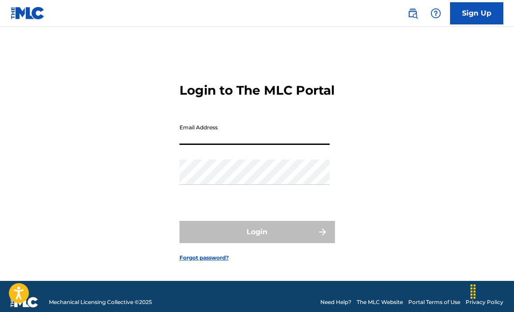
click at [205, 145] on input "Email Address" at bounding box center [255, 132] width 150 height 25
type input "[EMAIL_ADDRESS][DOMAIN_NAME]"
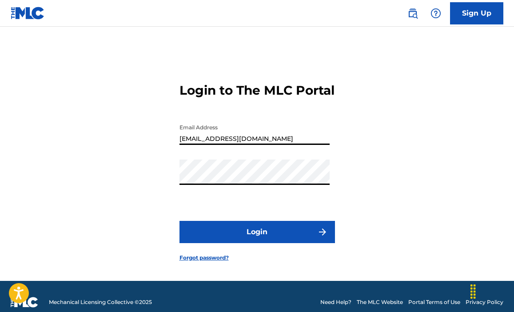
click at [257, 242] on button "Login" at bounding box center [258, 232] width 156 height 22
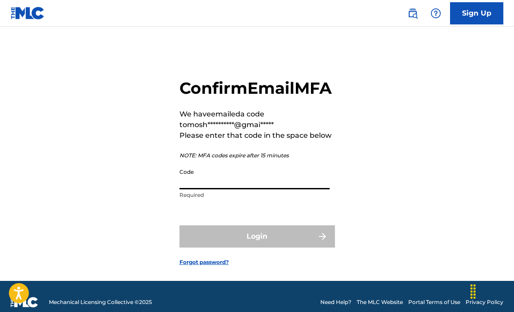
click at [234, 189] on input "Code" at bounding box center [255, 176] width 150 height 25
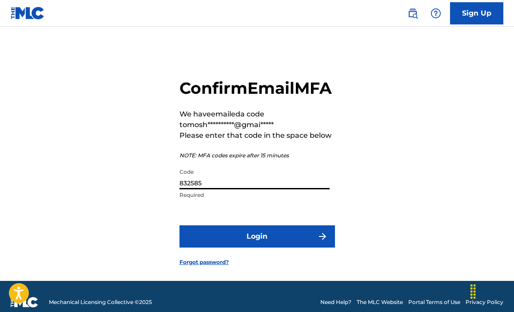
type input "832585"
click at [263, 248] on button "Login" at bounding box center [258, 236] width 156 height 22
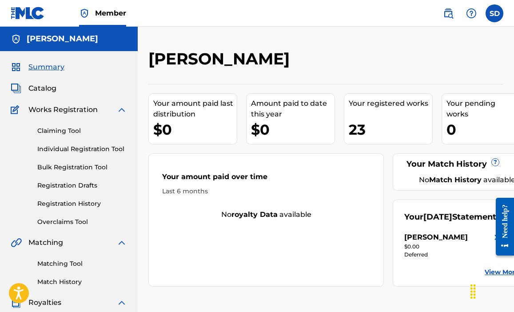
click at [46, 88] on span "Catalog" at bounding box center [42, 88] width 28 height 11
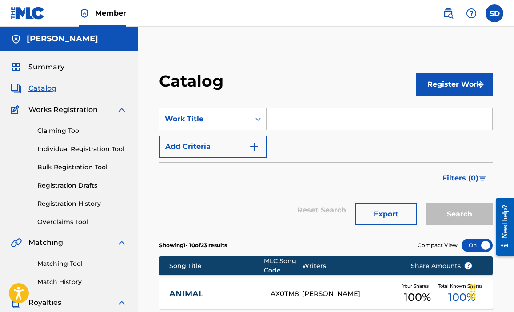
click at [455, 81] on button "Register Work" at bounding box center [454, 84] width 77 height 22
click at [454, 114] on link "Individual" at bounding box center [454, 113] width 77 height 21
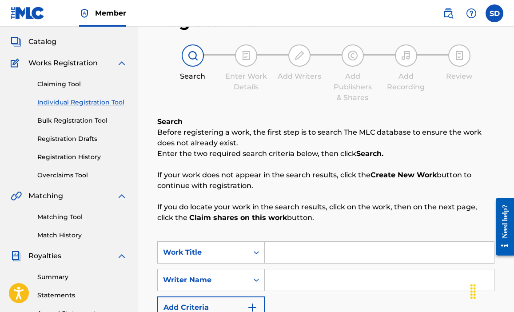
scroll to position [67, 0]
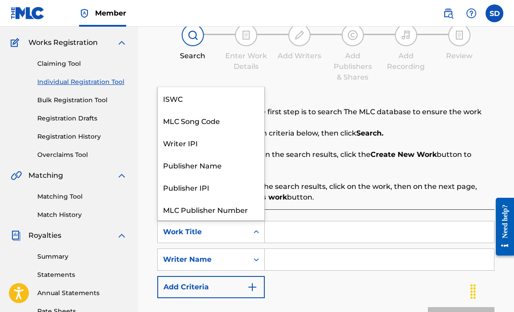
click at [240, 232] on div "Work Title" at bounding box center [203, 232] width 80 height 11
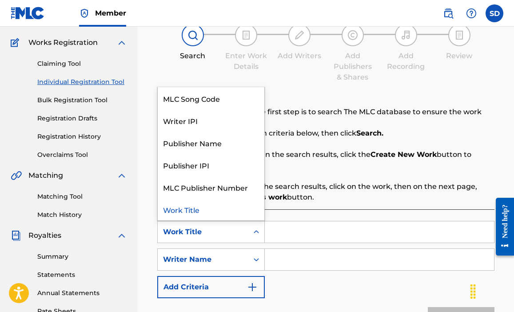
click at [302, 237] on input "Search Form" at bounding box center [379, 231] width 229 height 21
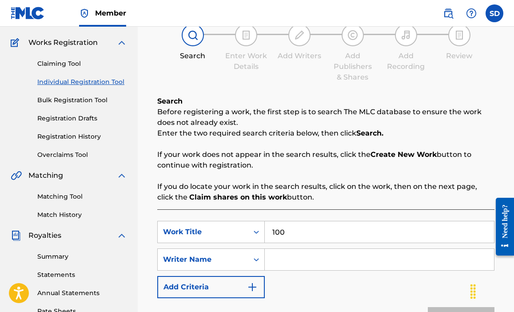
type input "100"
click at [307, 263] on input "Search Form" at bounding box center [379, 259] width 229 height 21
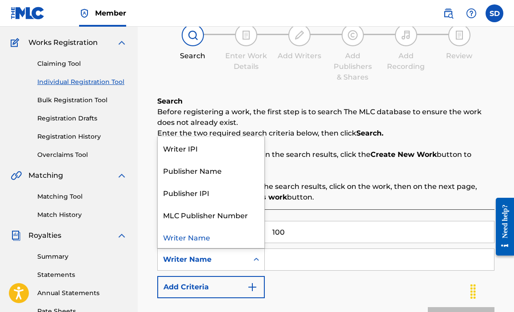
click at [257, 262] on icon "Search Form" at bounding box center [256, 259] width 9 height 9
click at [281, 256] on input "Search Form" at bounding box center [379, 259] width 229 height 21
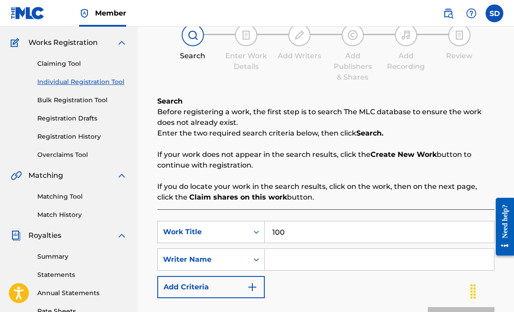
type input "s"
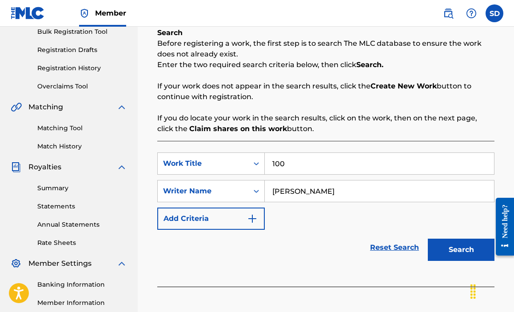
scroll to position [206, 0]
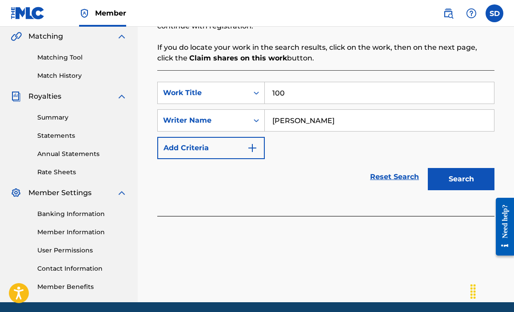
click at [443, 179] on button "Search" at bounding box center [461, 179] width 67 height 22
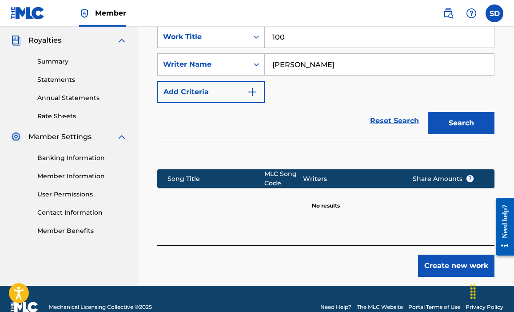
scroll to position [279, 0]
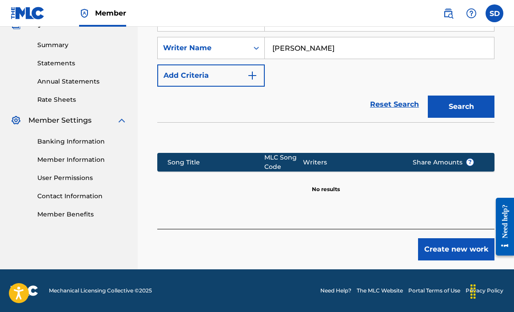
drag, startPoint x: 318, startPoint y: 49, endPoint x: 284, endPoint y: 48, distance: 34.2
click at [284, 48] on input "[PERSON_NAME]" at bounding box center [379, 47] width 229 height 21
drag, startPoint x: 284, startPoint y: 48, endPoint x: 330, endPoint y: 48, distance: 46.2
click at [330, 48] on input "[PERSON_NAME]" at bounding box center [379, 47] width 229 height 21
type input "S"
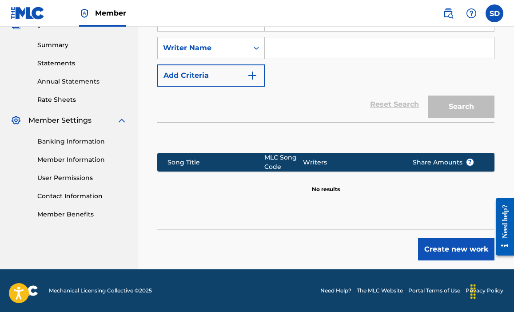
click at [448, 255] on button "Create new work" at bounding box center [456, 249] width 76 height 22
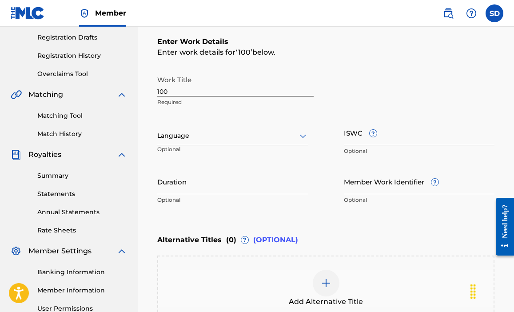
scroll to position [136, 0]
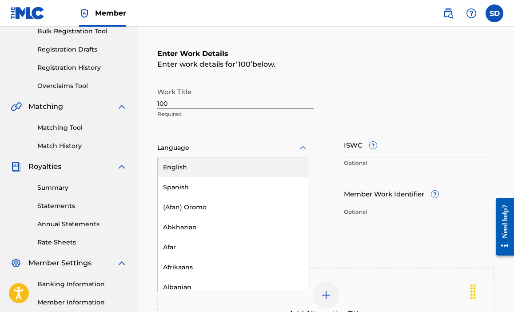
click at [277, 152] on div at bounding box center [232, 147] width 151 height 11
click at [228, 168] on div "English" at bounding box center [233, 167] width 150 height 20
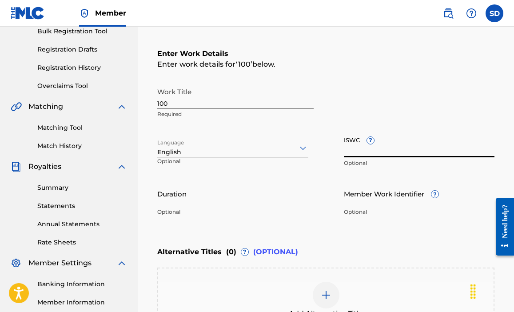
click at [388, 147] on input "ISWC ?" at bounding box center [419, 144] width 151 height 25
click at [188, 197] on input "Duration" at bounding box center [232, 193] width 151 height 25
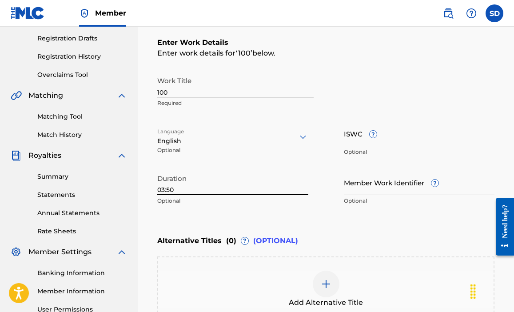
scroll to position [149, 0]
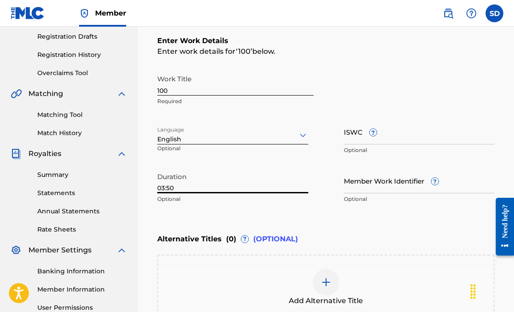
type input "03:50"
click at [351, 216] on div "Enter Work Details Enter work details for ‘ 100 ’ below. Work Title 100 Require…" at bounding box center [325, 121] width 337 height 215
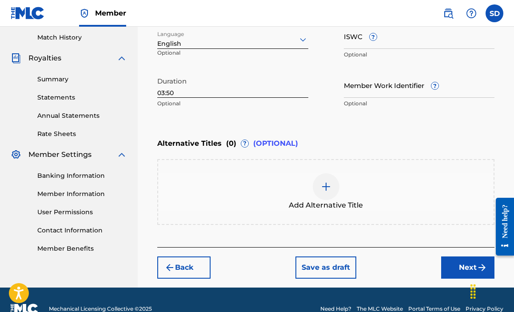
scroll to position [263, 0]
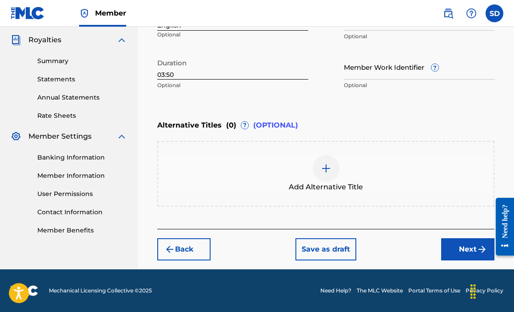
click at [446, 255] on button "Next" at bounding box center [467, 249] width 53 height 22
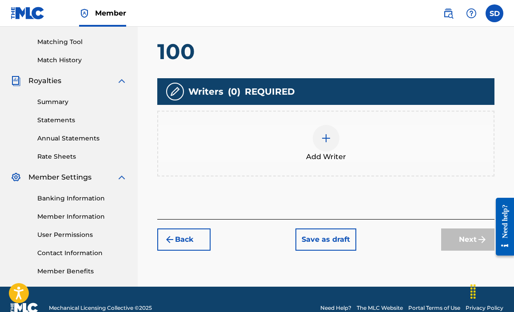
scroll to position [220, 0]
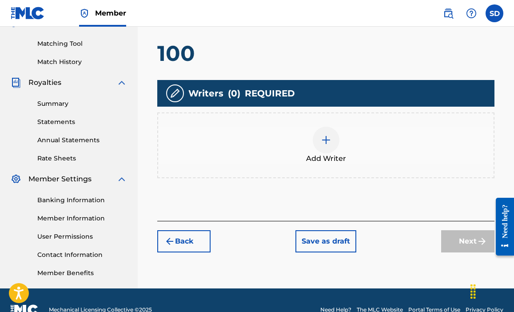
click at [331, 144] on img at bounding box center [326, 140] width 11 height 11
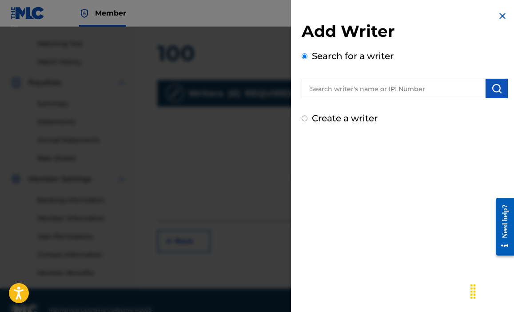
click at [325, 94] on input "text" at bounding box center [394, 89] width 184 height 20
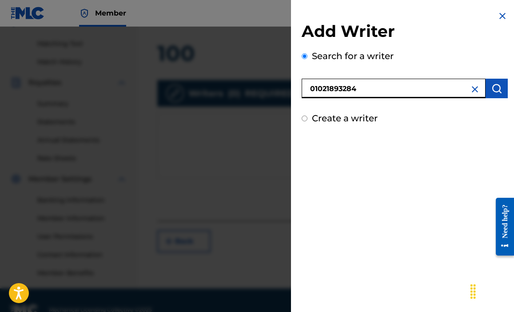
type input "01021893284"
click at [498, 88] on img "submit" at bounding box center [497, 88] width 11 height 11
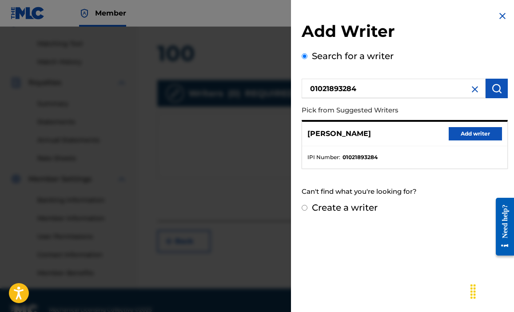
click at [464, 131] on button "Add writer" at bounding box center [475, 133] width 53 height 13
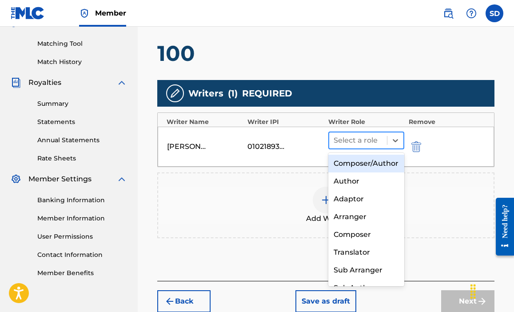
click at [372, 141] on div at bounding box center [358, 140] width 49 height 12
click at [370, 165] on div "Composer/Author" at bounding box center [366, 164] width 76 height 18
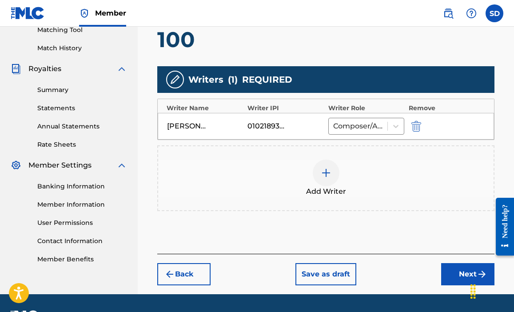
scroll to position [259, 0]
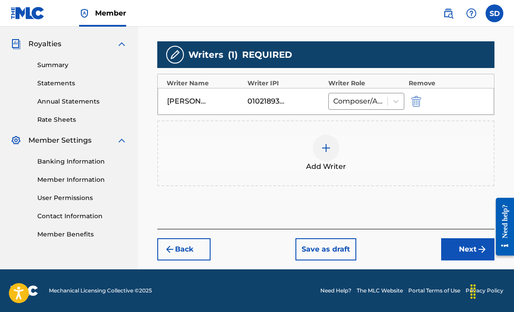
click at [452, 248] on button "Next" at bounding box center [467, 249] width 53 height 22
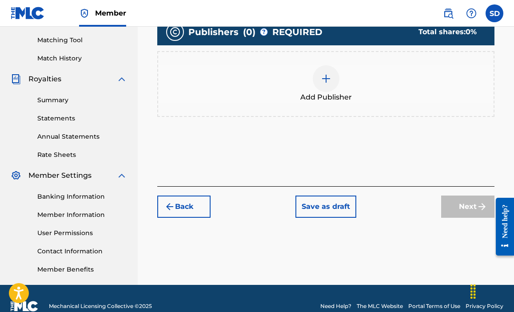
scroll to position [222, 0]
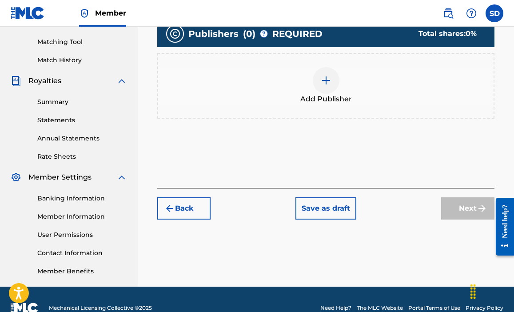
click at [344, 87] on div "Add Publisher" at bounding box center [326, 85] width 336 height 37
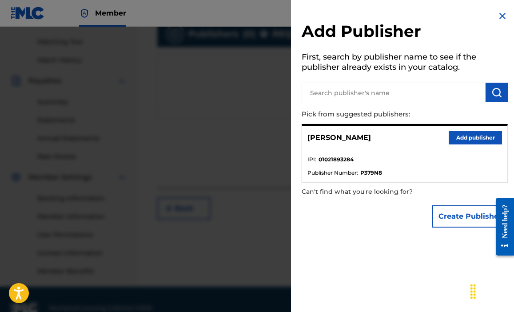
click at [452, 139] on button "Add publisher" at bounding box center [475, 137] width 53 height 13
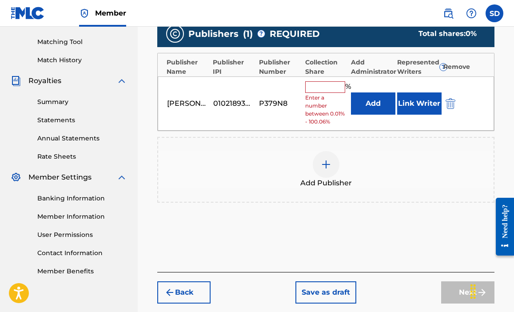
click at [330, 88] on input "text" at bounding box center [325, 87] width 40 height 12
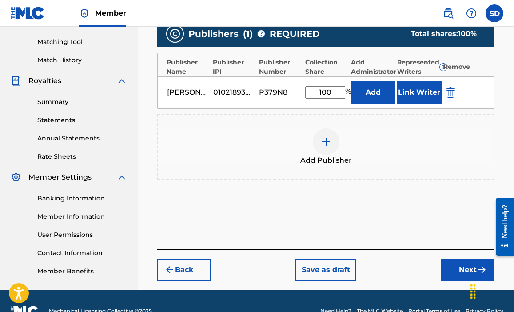
type input "100"
click at [405, 124] on div "Add Publisher" at bounding box center [325, 147] width 337 height 66
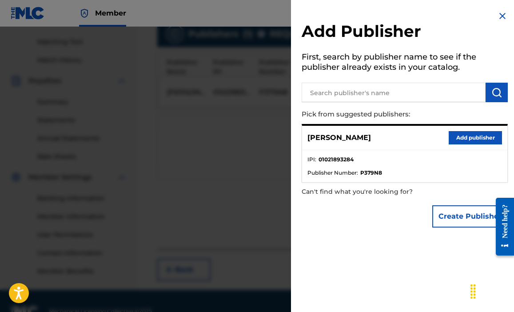
click at [472, 138] on button "Add publisher" at bounding box center [475, 137] width 53 height 13
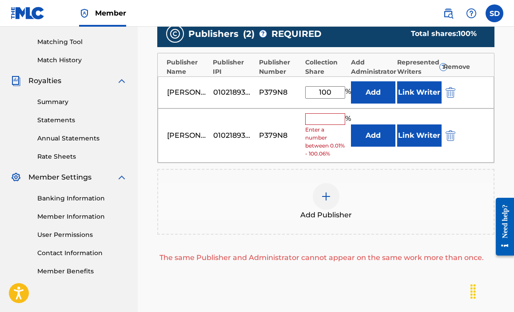
click at [451, 136] on img "submit" at bounding box center [451, 135] width 10 height 11
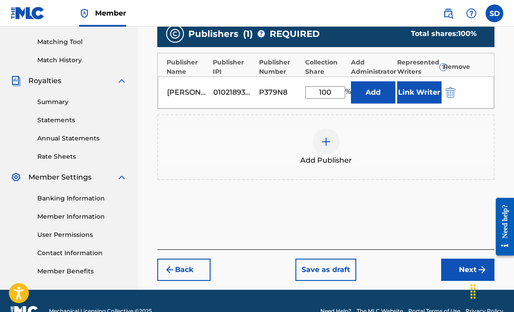
click at [469, 265] on button "Next" at bounding box center [467, 270] width 53 height 22
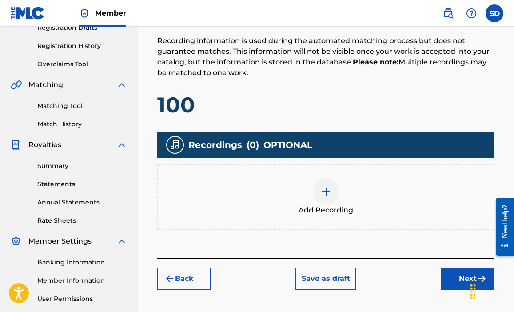
scroll to position [160, 0]
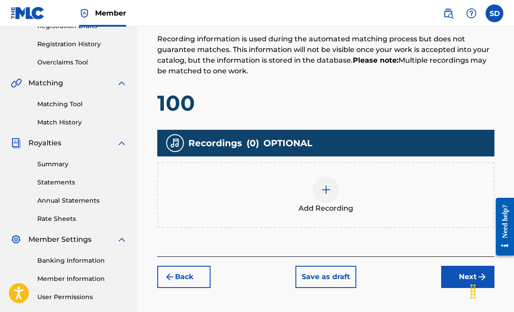
click at [326, 196] on div at bounding box center [326, 189] width 27 height 27
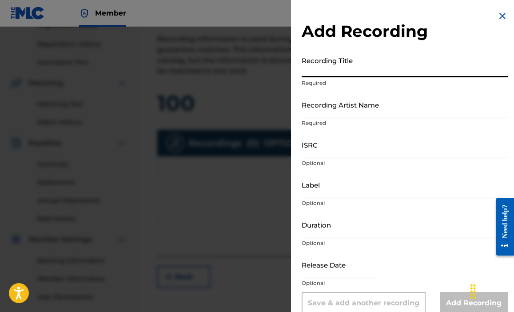
click at [352, 73] on input "Recording Title" at bounding box center [405, 64] width 206 height 25
type input "100"
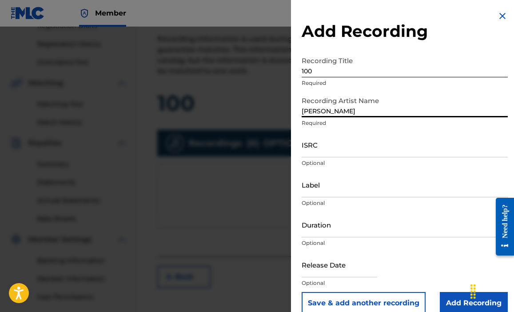
type input "[PERSON_NAME]"
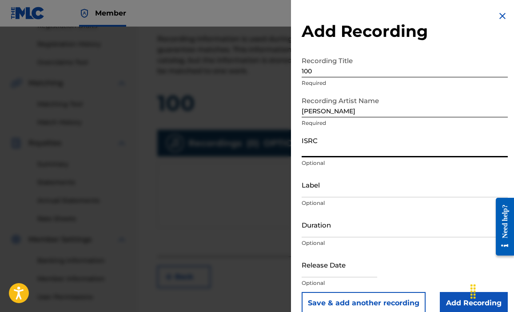
click at [330, 143] on input "ISRC" at bounding box center [405, 144] width 206 height 25
type input "QZZMK2400015"
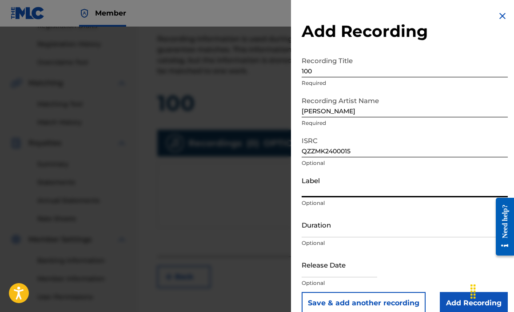
click at [337, 195] on input "Label" at bounding box center [405, 184] width 206 height 25
click at [328, 190] on input "Label" at bounding box center [405, 184] width 206 height 25
type input "YasharahlaNation"
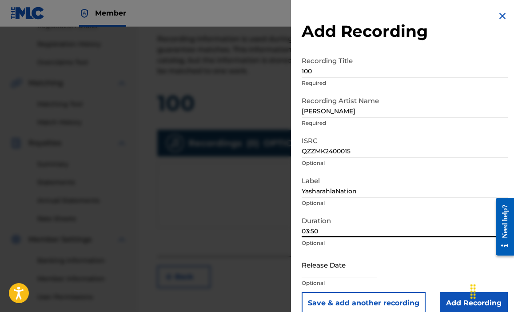
type input "03:50"
select select "7"
select select "2025"
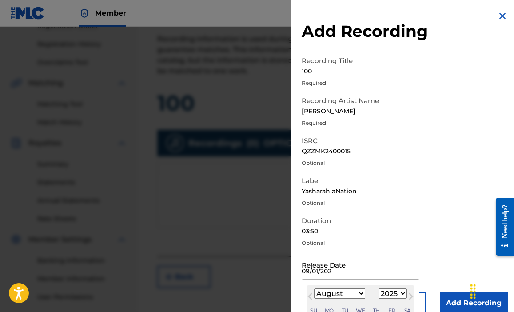
type input "[DATE]"
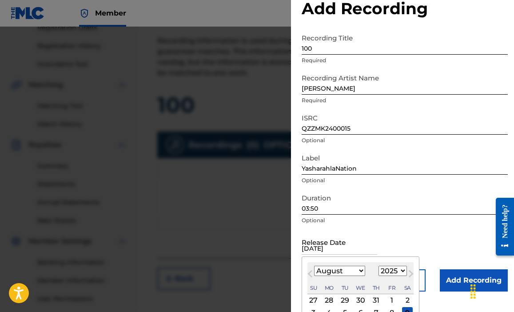
scroll to position [96, 0]
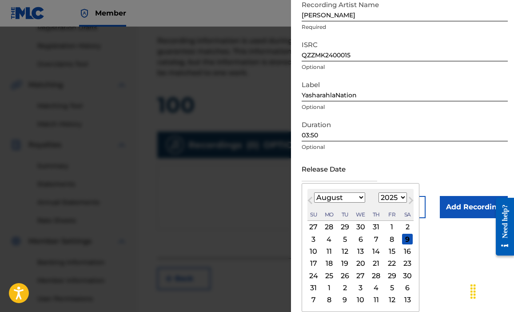
click at [454, 148] on form "Recording Title 100 Required Recording Artist Name [PERSON_NAME] ISRC QZZMK2400…" at bounding box center [405, 87] width 206 height 262
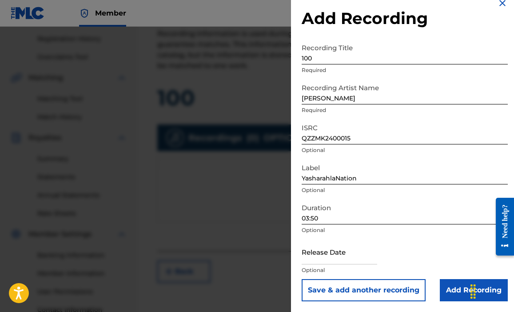
scroll to position [167, 0]
click at [366, 256] on input "text" at bounding box center [340, 251] width 76 height 25
select select "7"
select select "2025"
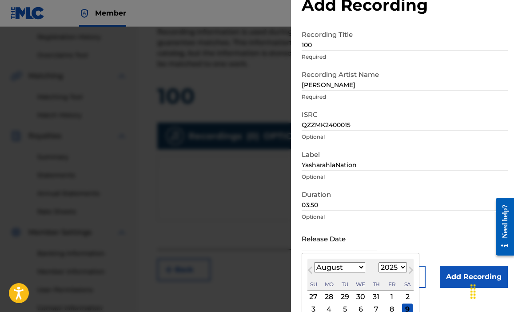
scroll to position [28, 0]
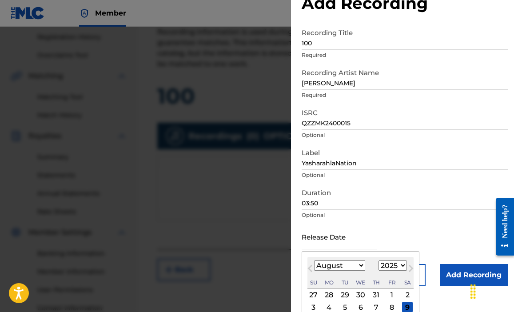
select select "8"
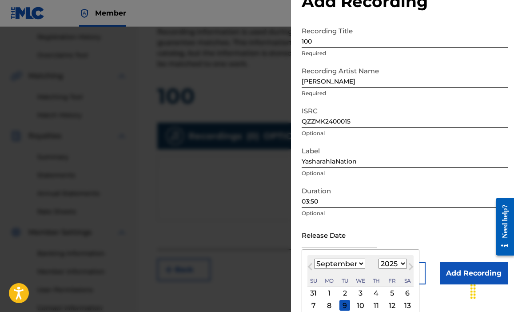
click at [329, 292] on div "1" at bounding box center [329, 293] width 11 height 11
type input "[DATE]"
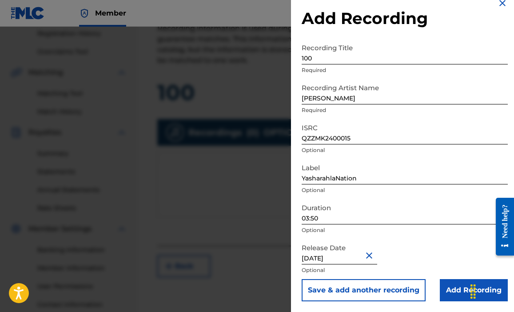
scroll to position [172, 0]
click at [411, 294] on button "Save & add another recording" at bounding box center [364, 290] width 124 height 22
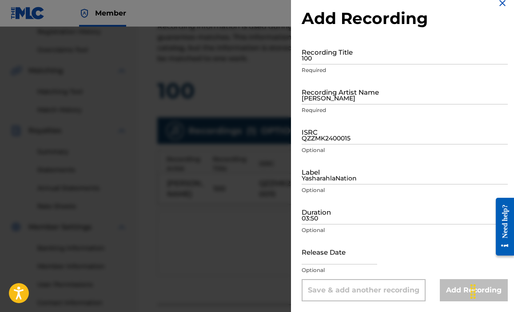
click at [499, 2] on img at bounding box center [502, 3] width 11 height 11
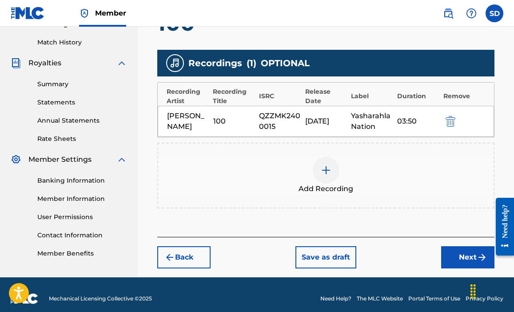
scroll to position [258, 0]
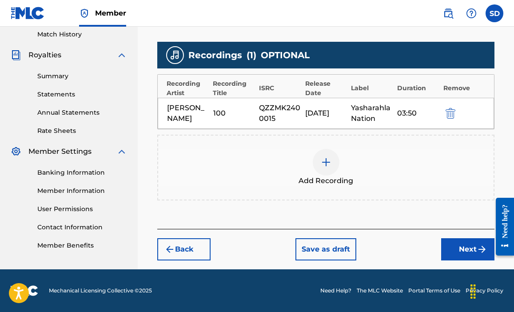
click at [456, 251] on button "Next" at bounding box center [467, 249] width 53 height 22
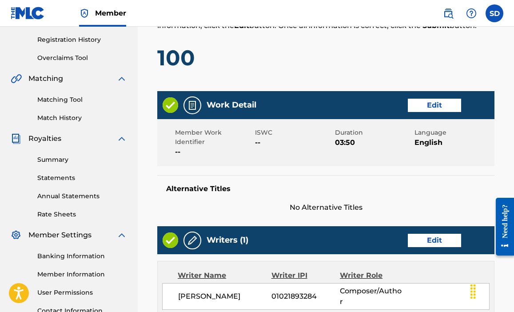
scroll to position [170, 0]
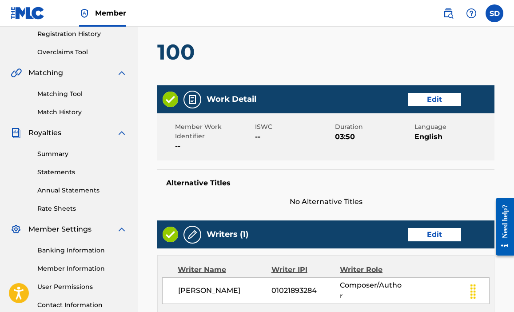
click at [433, 100] on button "Edit" at bounding box center [434, 99] width 53 height 13
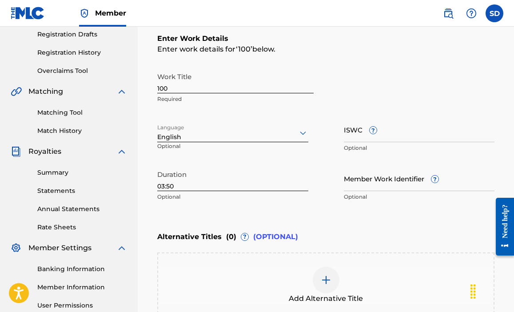
scroll to position [230, 0]
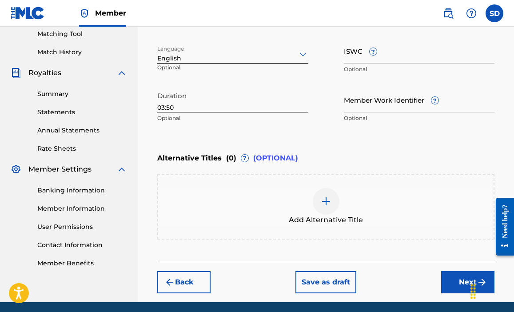
click at [459, 288] on button "Next" at bounding box center [467, 282] width 53 height 22
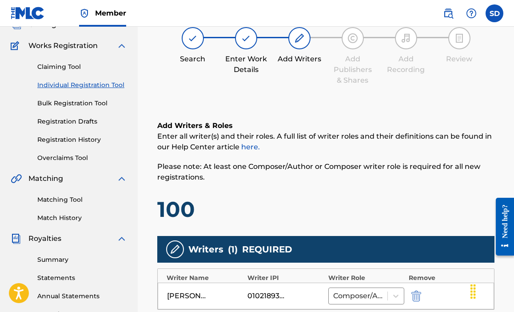
scroll to position [40, 0]
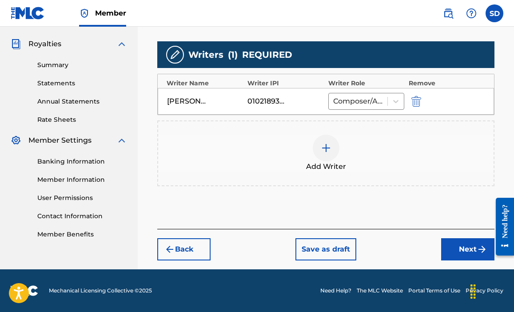
click at [441, 245] on button "Next" at bounding box center [467, 249] width 53 height 22
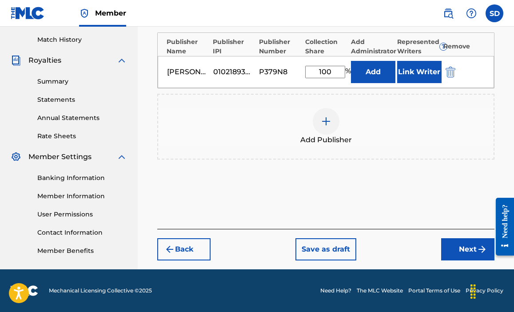
click at [447, 247] on button "Next" at bounding box center [467, 249] width 53 height 22
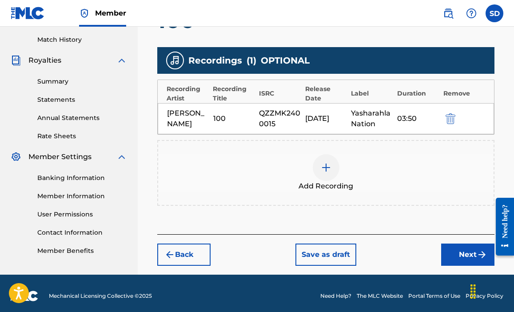
scroll to position [40, 0]
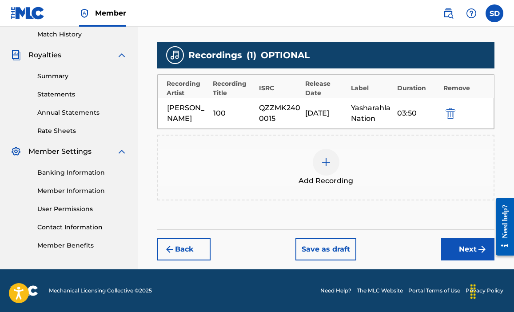
click at [477, 247] on img "submit" at bounding box center [482, 249] width 11 height 11
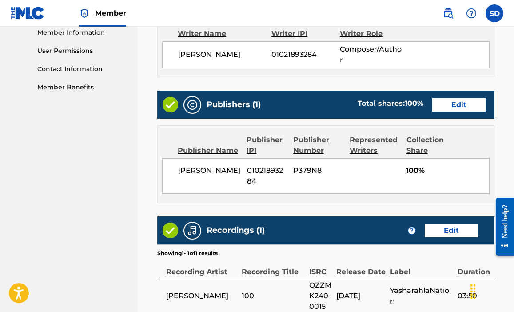
scroll to position [492, 0]
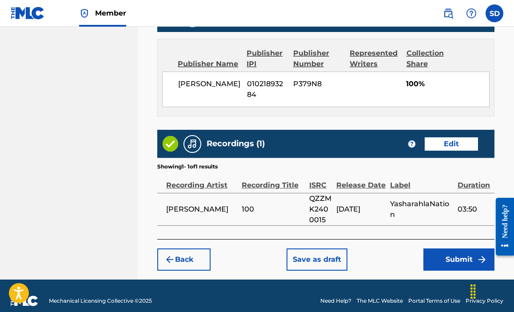
click at [463, 251] on button "Submit" at bounding box center [459, 259] width 71 height 22
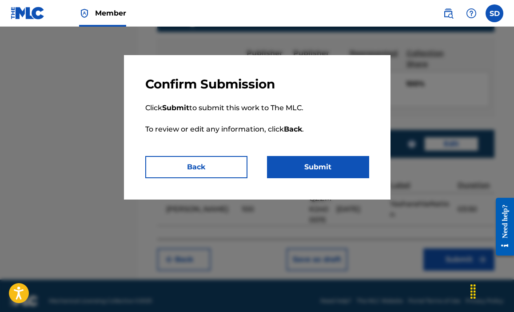
click at [283, 169] on button "Submit" at bounding box center [318, 167] width 102 height 22
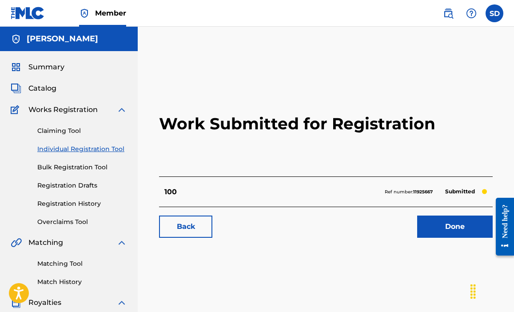
click at [436, 231] on link "Done" at bounding box center [455, 227] width 76 height 22
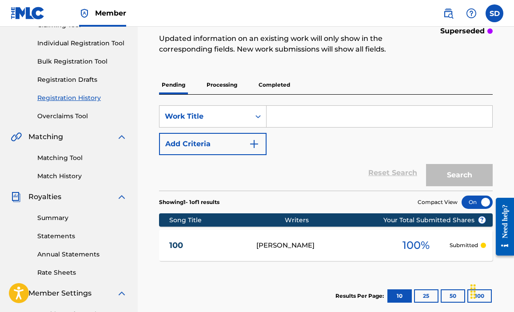
scroll to position [45, 0]
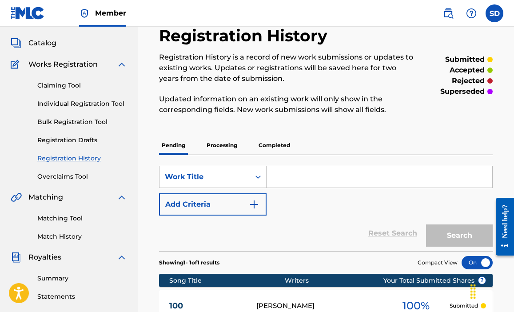
click at [93, 104] on link "Individual Registration Tool" at bounding box center [82, 103] width 90 height 9
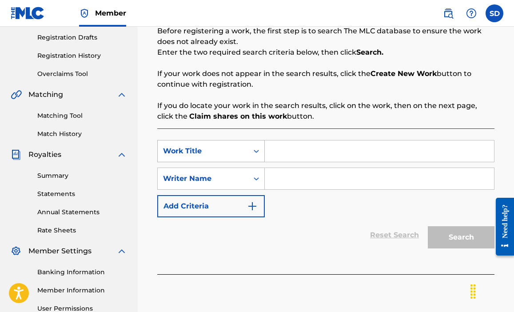
scroll to position [108, 0]
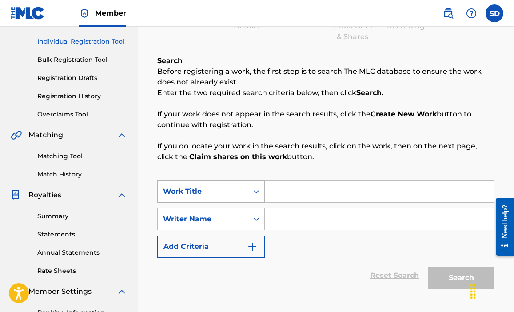
click at [257, 188] on icon "Search Form" at bounding box center [256, 191] width 9 height 9
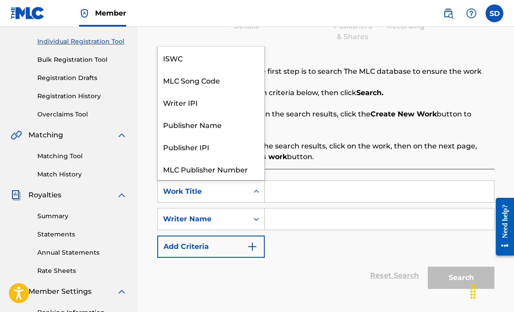
scroll to position [22, 0]
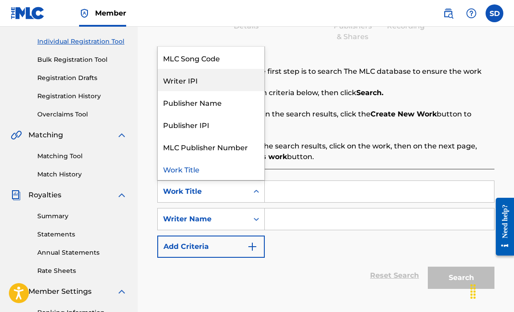
click at [313, 59] on div "Search Before registering a work, the first step is to search The MLC database …" at bounding box center [325, 109] width 337 height 107
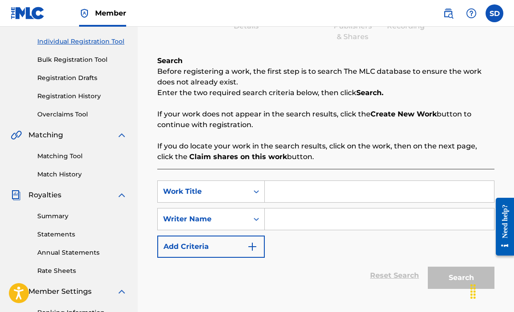
click at [287, 188] on input "Search Form" at bounding box center [379, 191] width 229 height 21
type input "A1"
click at [297, 216] on input "Search Form" at bounding box center [379, 218] width 229 height 21
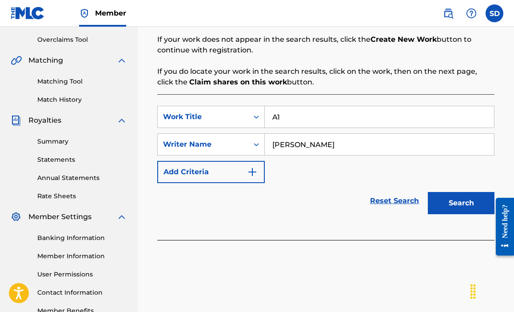
scroll to position [239, 0]
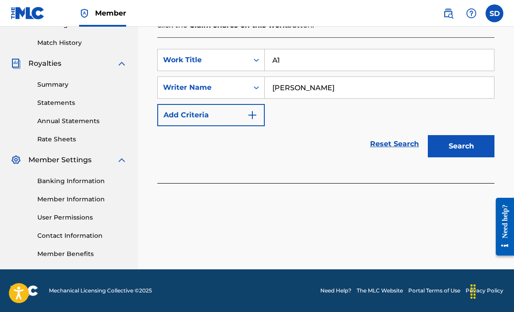
type input "[PERSON_NAME]"
click at [441, 149] on button "Search" at bounding box center [461, 146] width 67 height 22
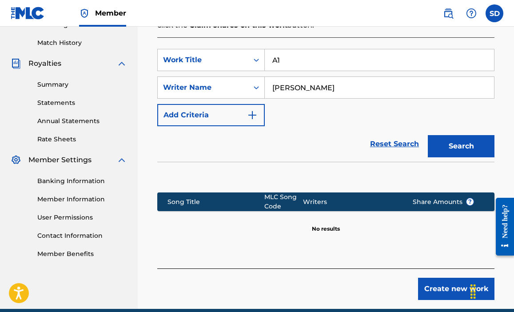
click at [431, 294] on button "Create new work" at bounding box center [456, 289] width 76 height 22
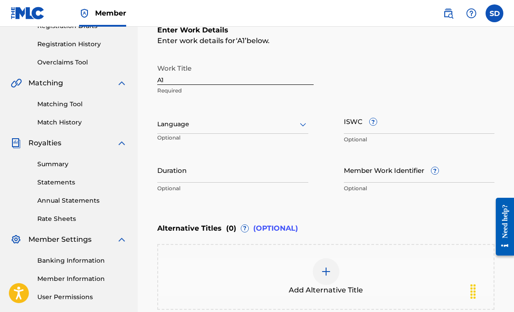
scroll to position [158, 0]
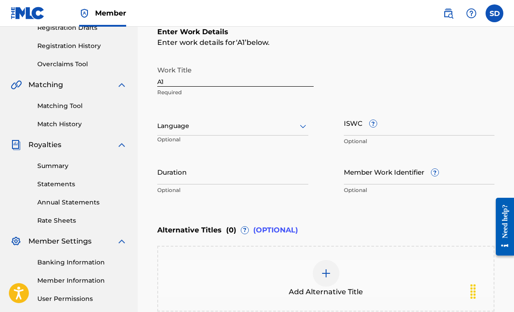
click at [245, 129] on div at bounding box center [232, 125] width 151 height 11
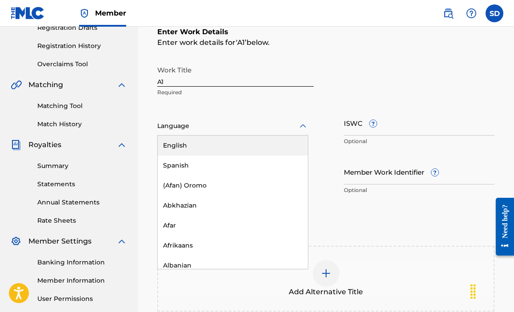
click at [233, 145] on div "English" at bounding box center [233, 146] width 150 height 20
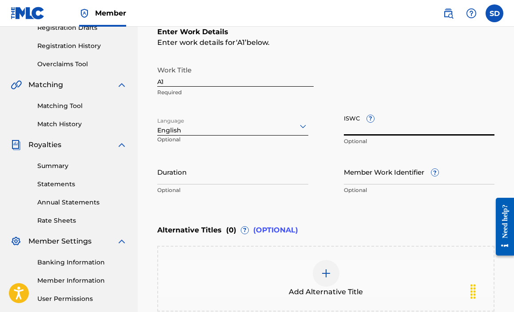
click at [396, 126] on input "ISWC ?" at bounding box center [419, 122] width 151 height 25
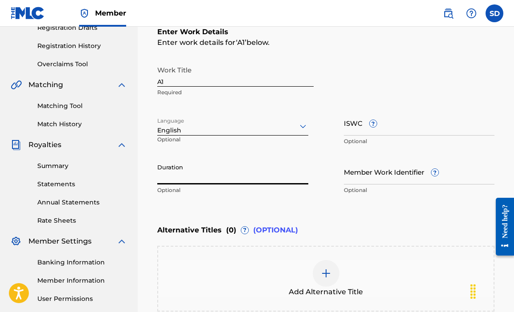
click at [236, 170] on input "Duration" at bounding box center [232, 171] width 151 height 25
type input "03:49"
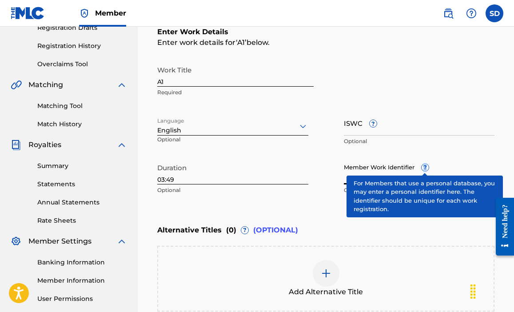
click at [428, 168] on div "Member Work Identifier ? Optional" at bounding box center [419, 179] width 151 height 40
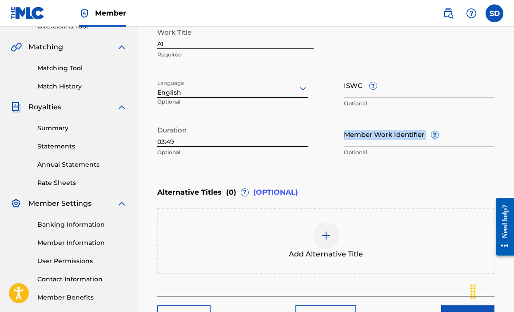
scroll to position [263, 0]
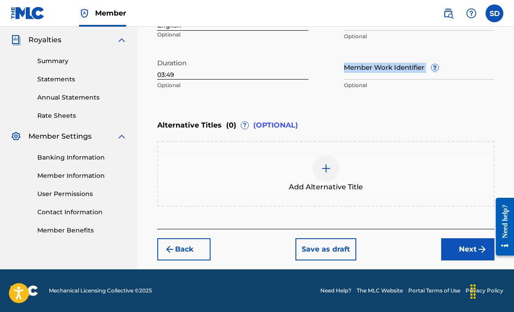
click at [451, 244] on button "Next" at bounding box center [467, 249] width 53 height 22
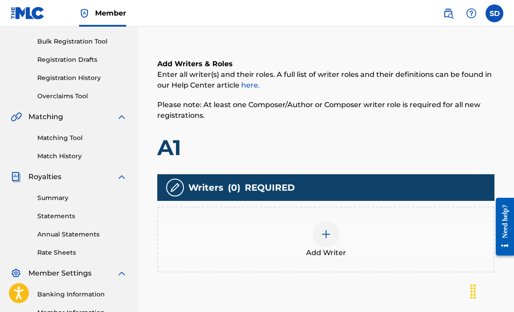
scroll to position [128, 0]
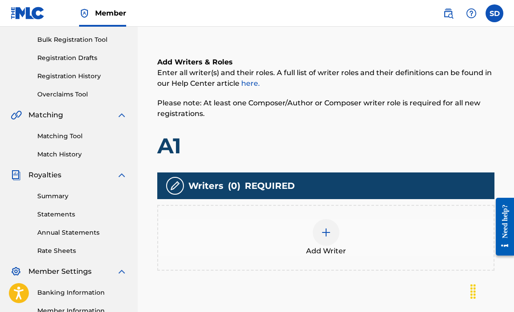
click at [327, 228] on img at bounding box center [326, 232] width 11 height 11
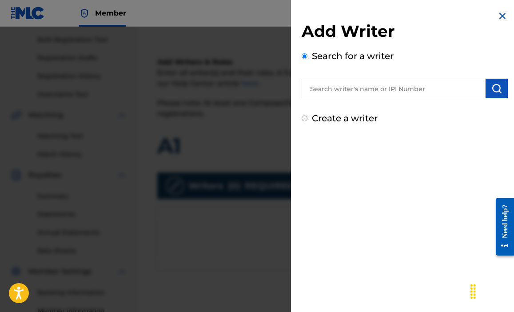
click at [353, 88] on input "text" at bounding box center [394, 89] width 184 height 20
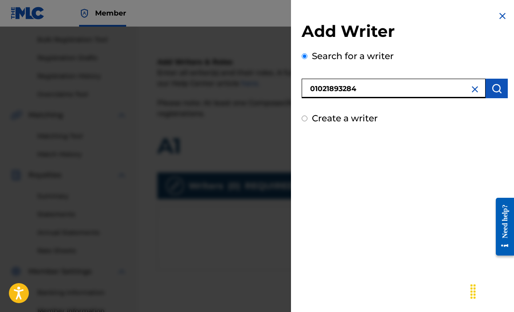
type input "01021893284"
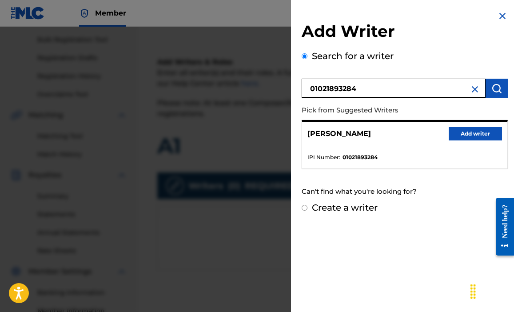
click at [471, 133] on button "Add writer" at bounding box center [475, 133] width 53 height 13
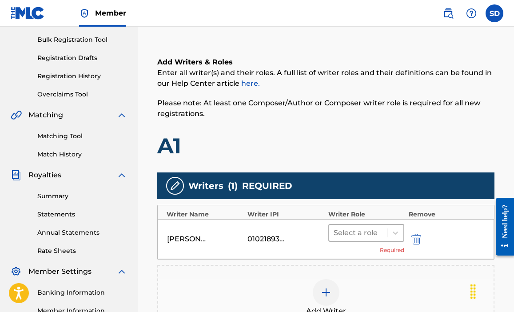
click at [375, 232] on div at bounding box center [358, 233] width 49 height 12
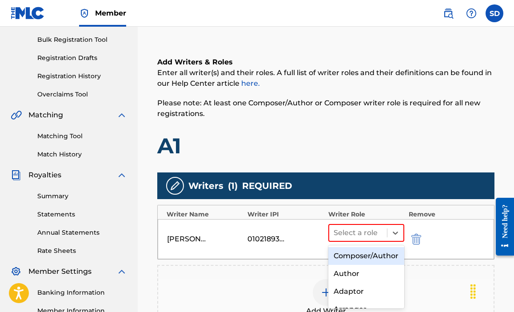
click at [362, 256] on div "Composer/Author" at bounding box center [366, 256] width 76 height 18
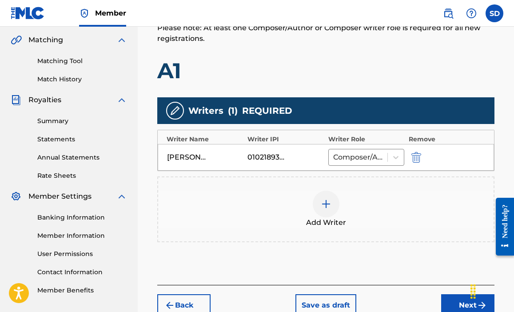
scroll to position [259, 0]
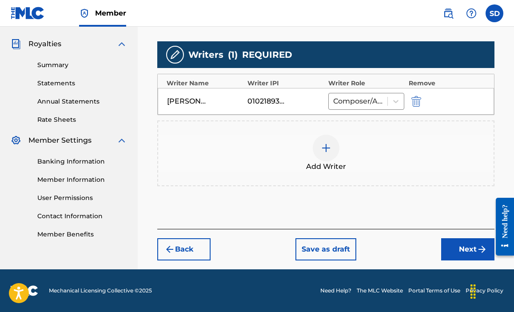
drag, startPoint x: 447, startPoint y: 252, endPoint x: 441, endPoint y: 252, distance: 5.4
click at [447, 252] on button "Next" at bounding box center [467, 249] width 53 height 22
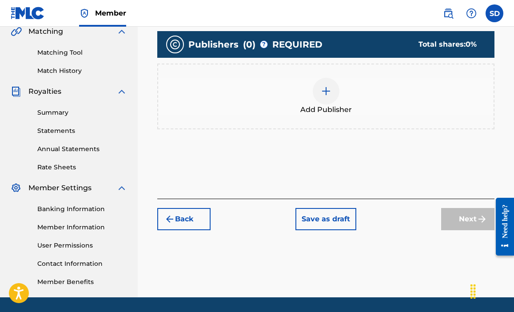
scroll to position [202, 0]
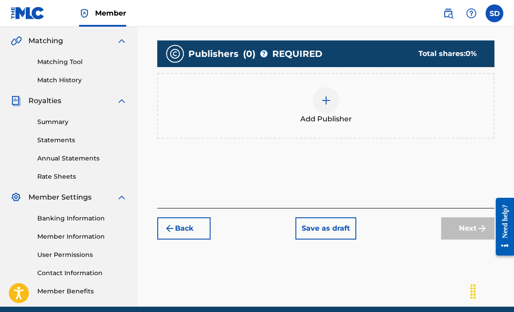
click at [333, 108] on div at bounding box center [326, 100] width 27 height 27
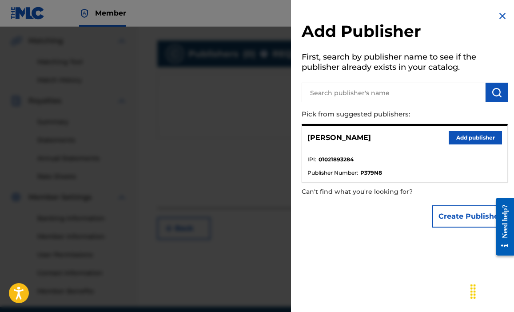
click at [458, 134] on button "Add publisher" at bounding box center [475, 137] width 53 height 13
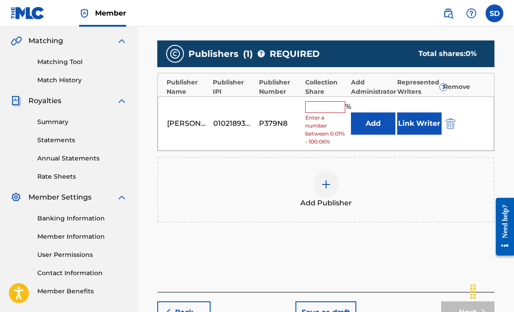
click at [335, 108] on input "text" at bounding box center [325, 107] width 40 height 12
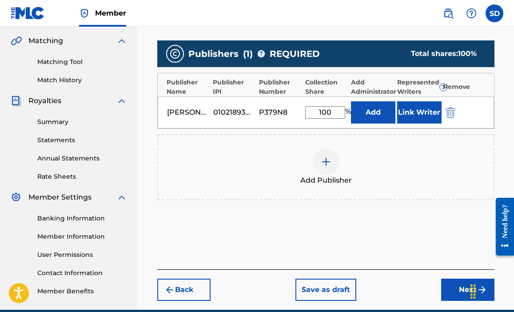
type input "100"
click at [408, 145] on div "Add Publisher" at bounding box center [325, 167] width 337 height 66
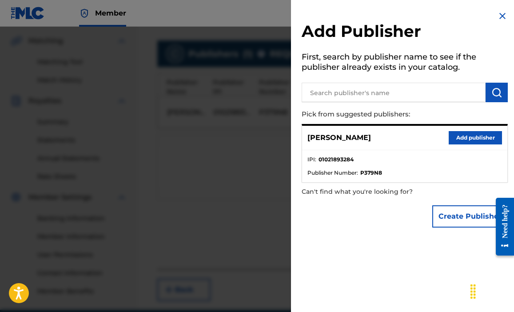
click at [460, 138] on button "Add publisher" at bounding box center [475, 137] width 53 height 13
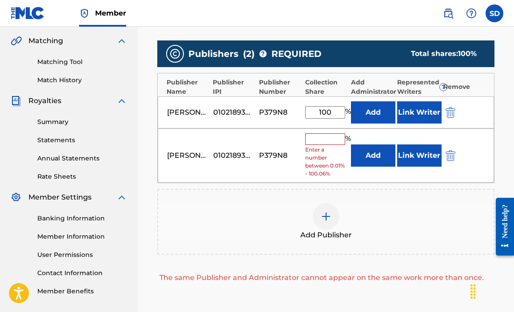
click at [448, 155] on img "submit" at bounding box center [451, 155] width 10 height 11
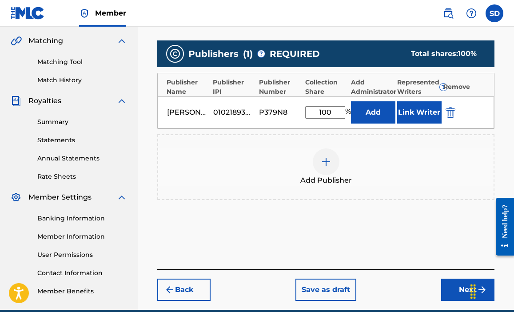
click at [458, 291] on button "Next" at bounding box center [467, 290] width 53 height 22
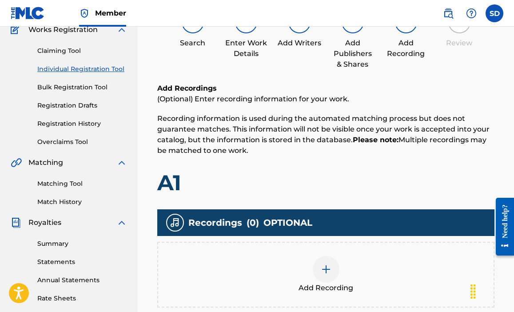
scroll to position [239, 0]
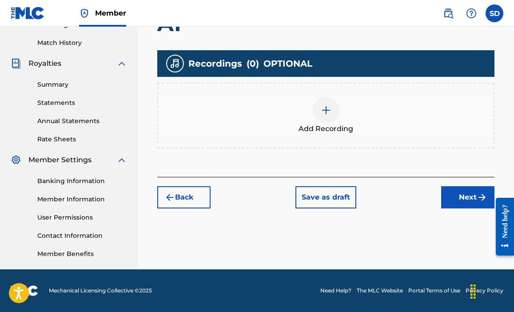
click at [333, 120] on div at bounding box center [326, 110] width 27 height 27
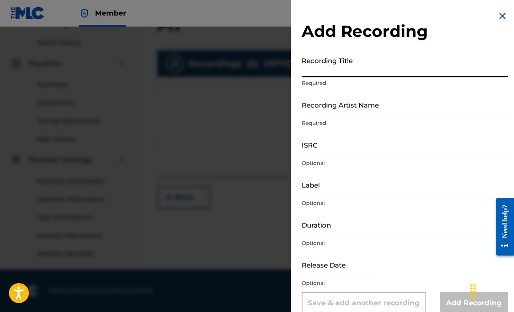
click at [343, 74] on input "Recording Title" at bounding box center [405, 64] width 206 height 25
type input "A1"
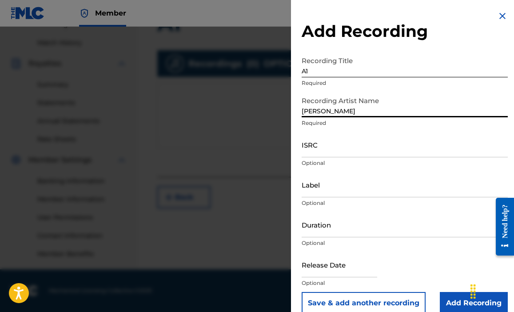
type input "[PERSON_NAME]"
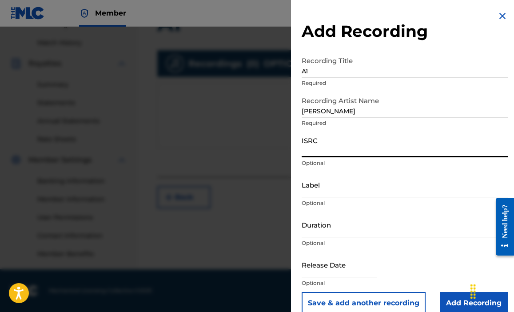
click at [342, 149] on input "ISRC" at bounding box center [405, 144] width 206 height 25
type input "QZZMK2400016"
click at [316, 192] on input "Label" at bounding box center [405, 184] width 206 height 25
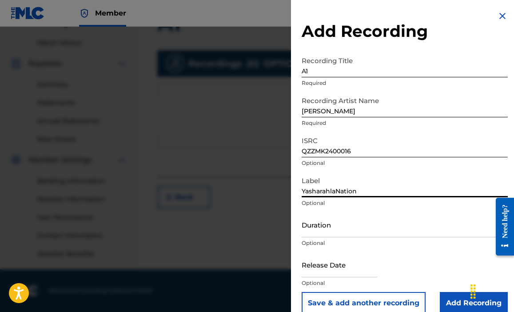
type input "YasharahlaNation"
click at [372, 230] on input "Duration" at bounding box center [405, 224] width 206 height 25
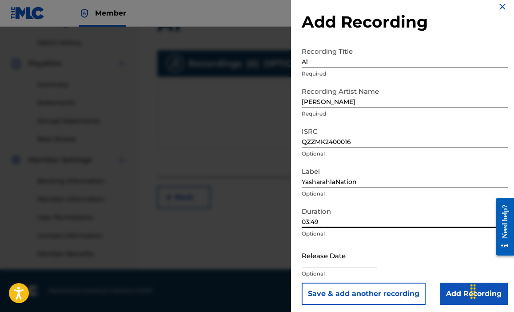
scroll to position [13, 0]
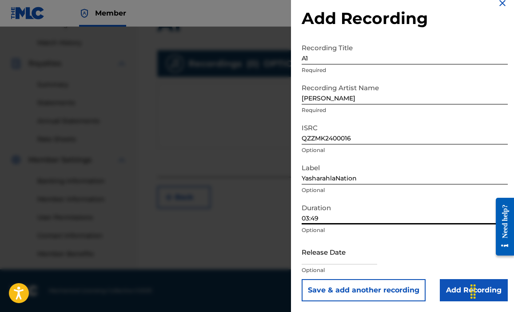
type input "03:49"
click at [332, 261] on input "text" at bounding box center [340, 251] width 76 height 25
select select "7"
select select "2025"
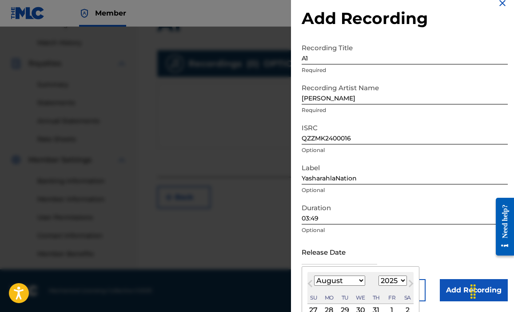
select select "8"
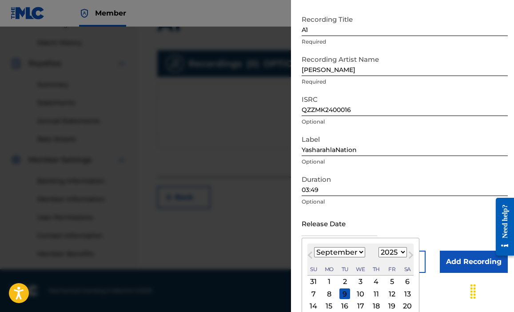
scroll to position [56, 0]
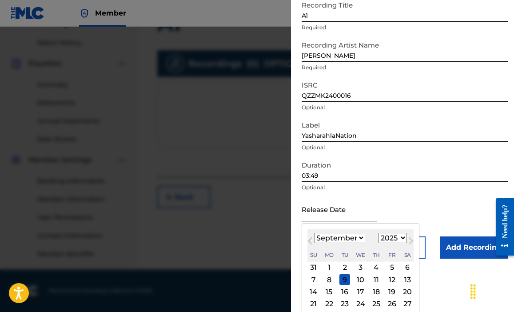
click at [326, 268] on div "1" at bounding box center [329, 267] width 11 height 11
type input "[DATE]"
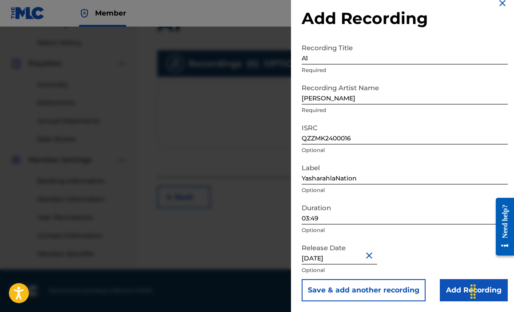
scroll to position [13, 0]
click at [452, 290] on input "Add Recording" at bounding box center [474, 290] width 68 height 22
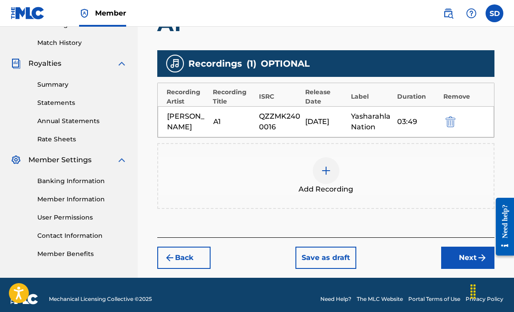
click at [457, 263] on button "Next" at bounding box center [467, 258] width 53 height 22
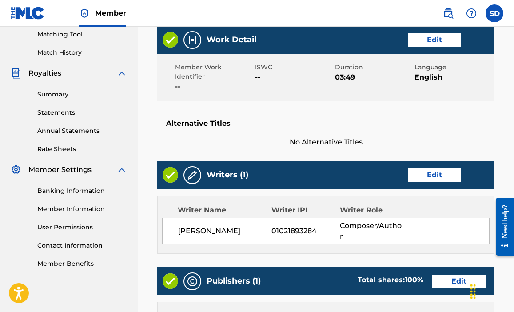
scroll to position [492, 0]
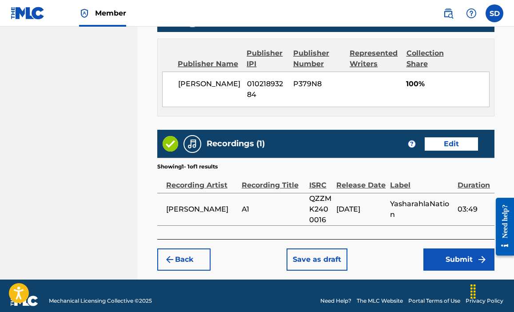
click at [441, 248] on button "Submit" at bounding box center [459, 259] width 71 height 22
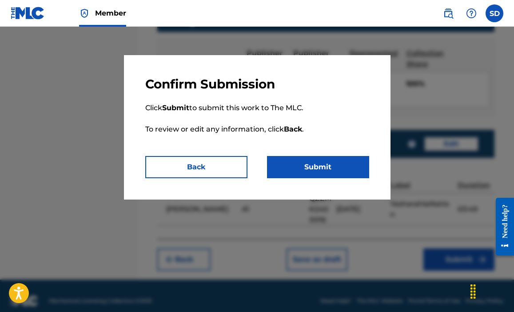
click at [346, 175] on button "Submit" at bounding box center [318, 167] width 102 height 22
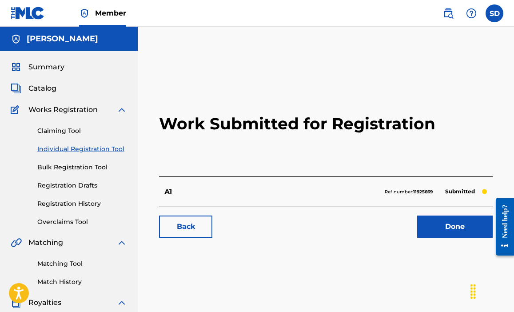
click at [67, 110] on span "Works Registration" at bounding box center [62, 109] width 69 height 11
click at [441, 232] on link "Done" at bounding box center [455, 227] width 76 height 22
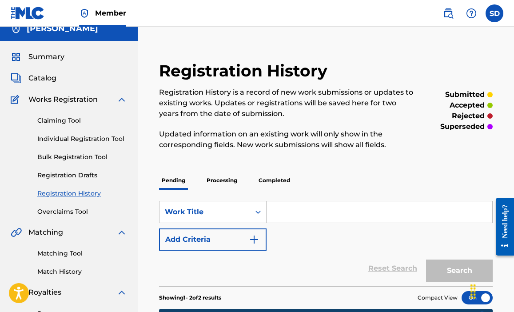
scroll to position [12, 0]
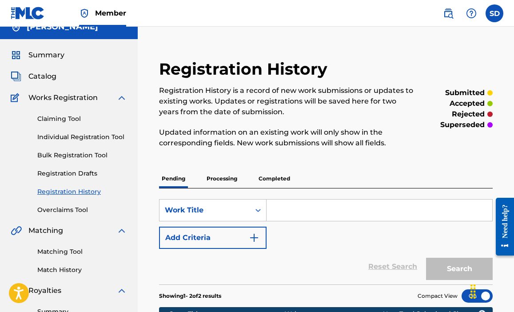
click at [284, 211] on input "Search Form" at bounding box center [380, 210] width 226 height 21
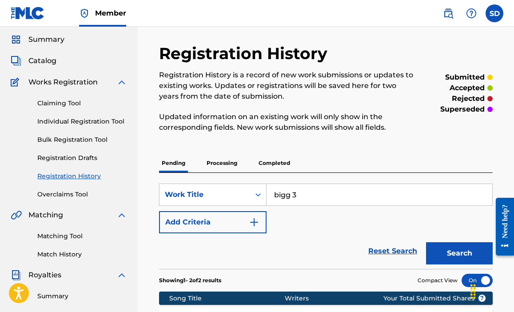
scroll to position [53, 0]
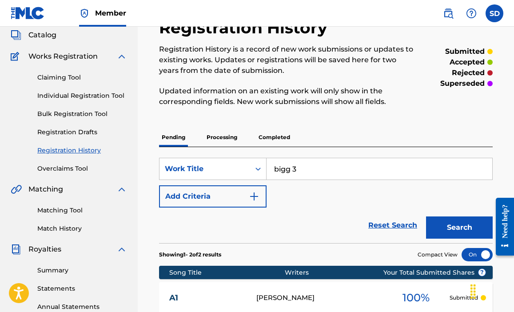
type input "bigg 3"
click at [462, 222] on button "Search" at bounding box center [459, 227] width 67 height 22
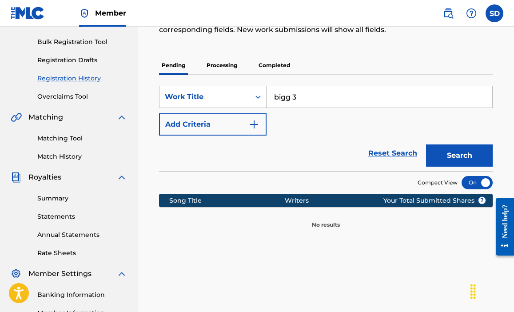
scroll to position [124, 0]
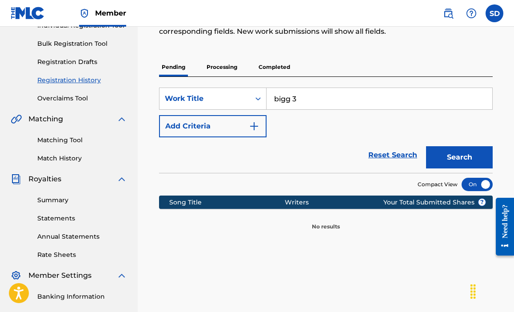
click at [458, 155] on button "Search" at bounding box center [459, 157] width 67 height 22
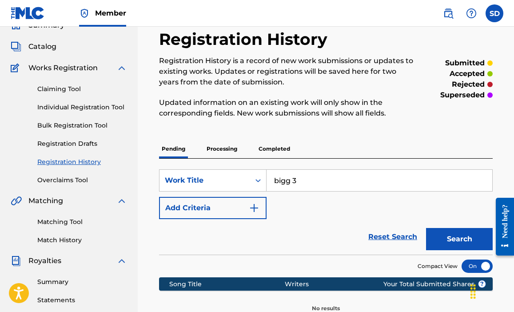
scroll to position [40, 0]
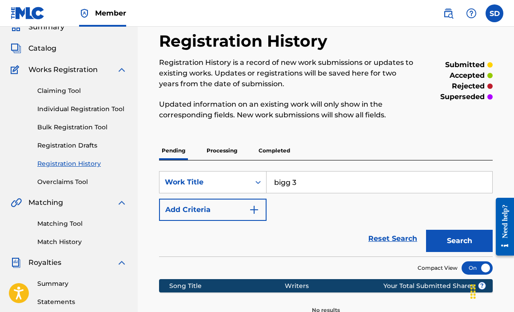
click at [111, 109] on link "Individual Registration Tool" at bounding box center [82, 108] width 90 height 9
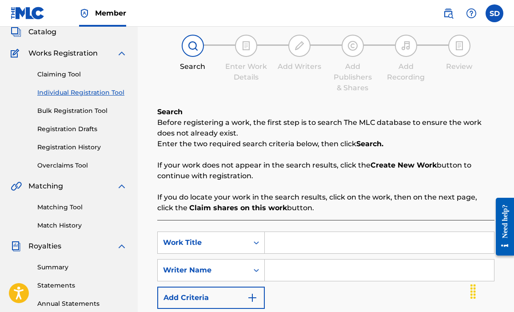
scroll to position [162, 0]
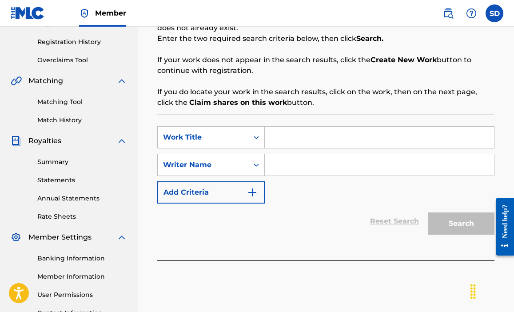
click at [282, 142] on input "Search Form" at bounding box center [379, 137] width 229 height 21
type input "Bigg 3"
click at [288, 160] on input "Search Form" at bounding box center [379, 164] width 229 height 21
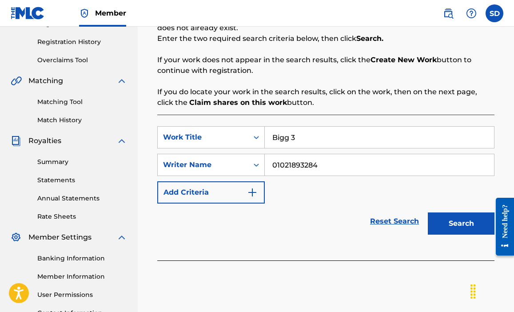
type input "01021893284"
click at [472, 220] on button "Search" at bounding box center [461, 223] width 67 height 22
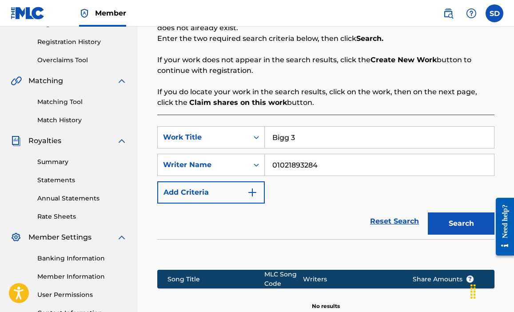
scroll to position [251, 0]
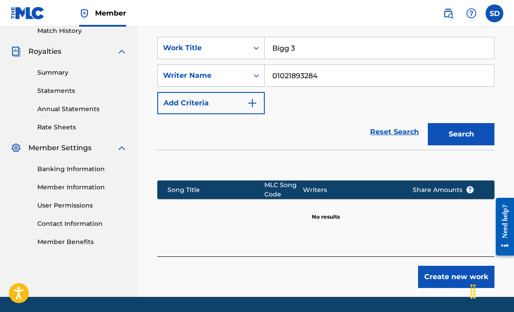
click at [440, 272] on button "Create new work" at bounding box center [456, 277] width 76 height 22
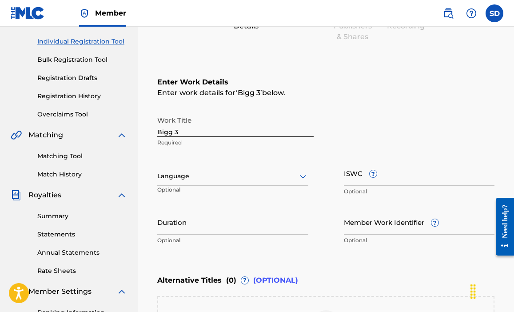
scroll to position [106, 0]
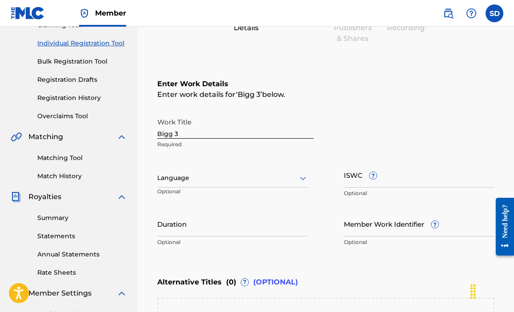
click at [228, 173] on div at bounding box center [232, 177] width 151 height 11
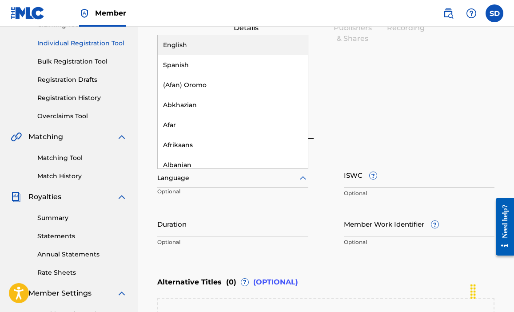
click at [207, 42] on div "English" at bounding box center [233, 45] width 150 height 20
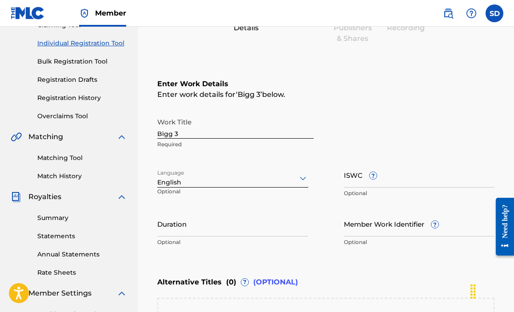
click at [205, 226] on input "Duration" at bounding box center [232, 223] width 151 height 25
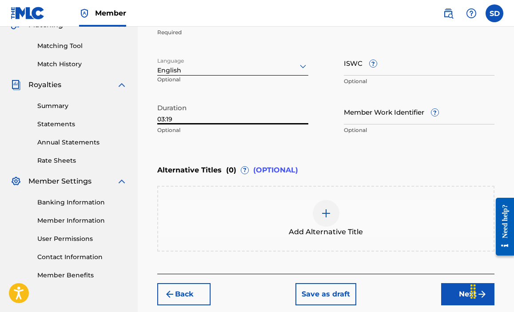
scroll to position [240, 0]
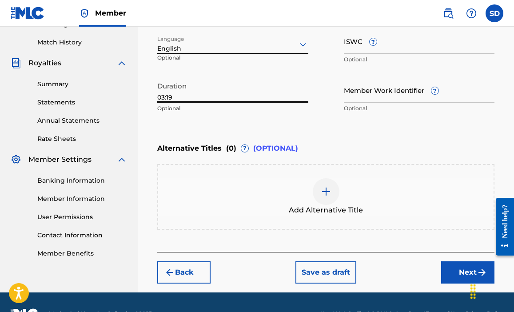
type input "03:19"
click at [463, 275] on button "Next" at bounding box center [467, 272] width 53 height 22
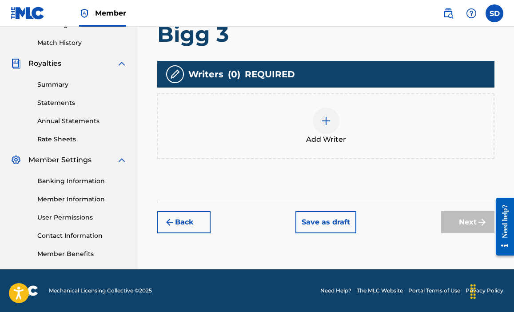
scroll to position [239, 0]
click at [331, 137] on span "Add Writer" at bounding box center [326, 139] width 40 height 11
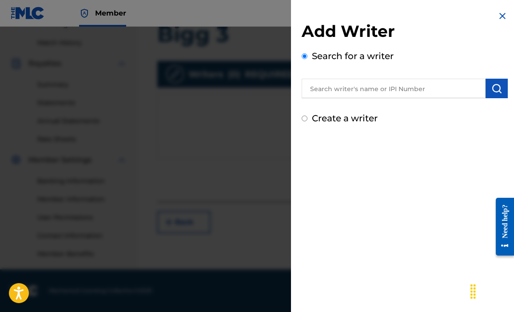
click at [338, 92] on input "text" at bounding box center [394, 89] width 184 height 20
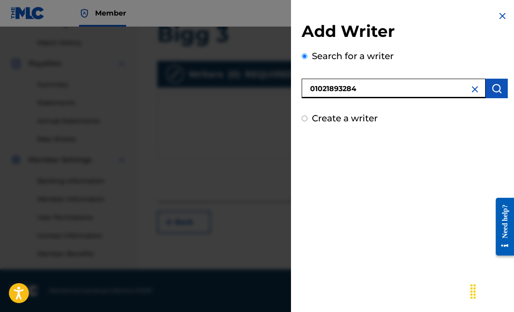
type input "01021893284"
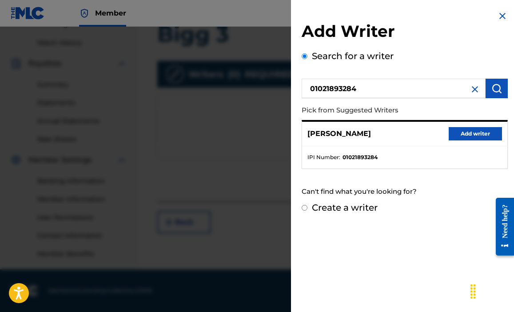
click at [463, 138] on button "Add writer" at bounding box center [475, 133] width 53 height 13
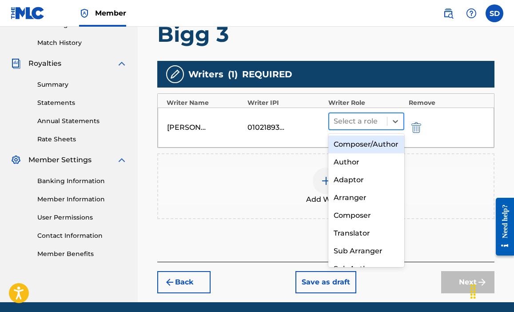
click at [381, 118] on div at bounding box center [358, 121] width 49 height 12
click at [371, 144] on div "Composer/Author" at bounding box center [366, 145] width 76 height 18
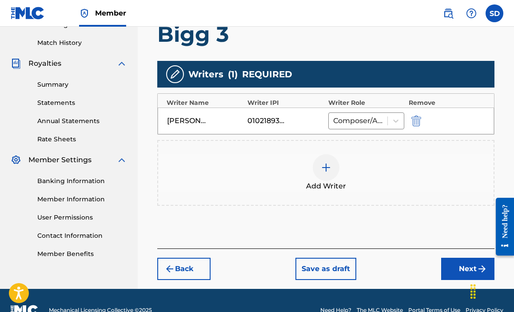
click at [467, 272] on button "Next" at bounding box center [467, 269] width 53 height 22
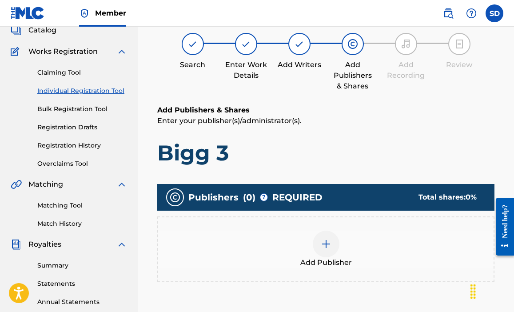
scroll to position [77, 0]
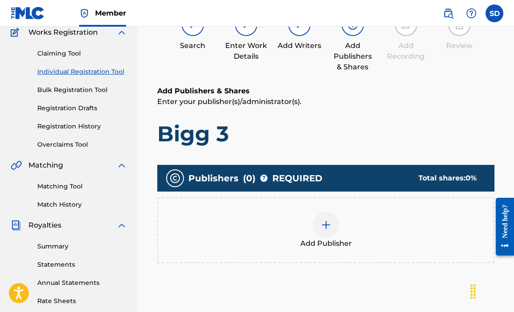
click at [336, 221] on div at bounding box center [326, 225] width 27 height 27
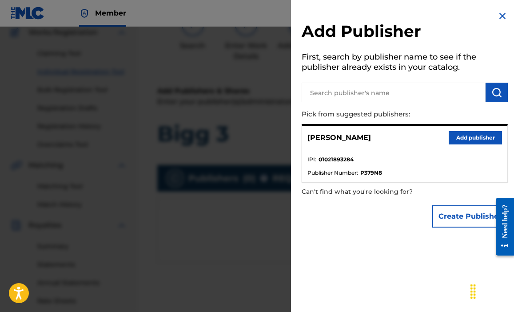
click at [459, 142] on button "Add publisher" at bounding box center [475, 137] width 53 height 13
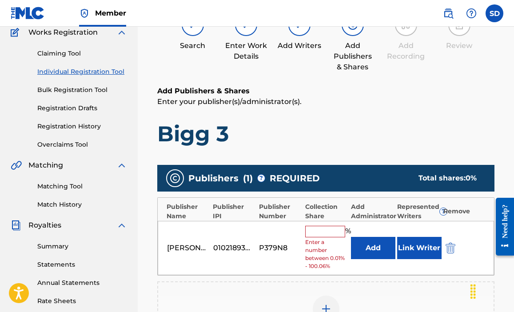
click at [316, 228] on input "text" at bounding box center [325, 232] width 40 height 12
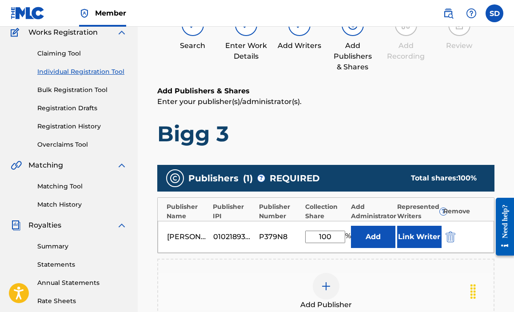
type input "100"
click at [395, 270] on div "Add Publisher" at bounding box center [325, 292] width 337 height 66
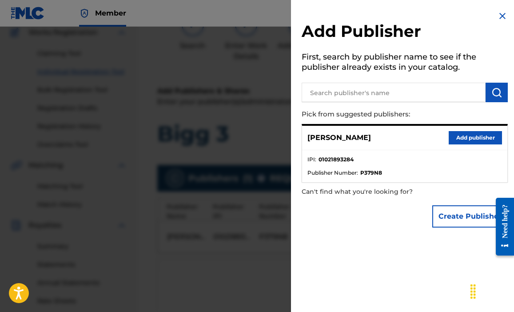
click at [267, 148] on div at bounding box center [257, 183] width 514 height 312
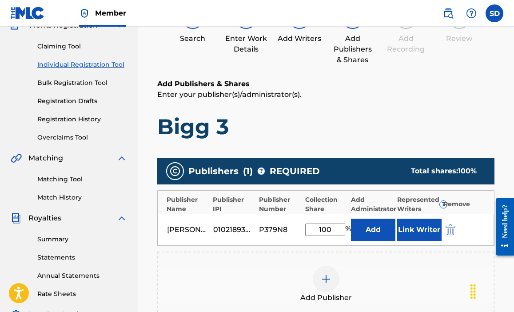
scroll to position [211, 0]
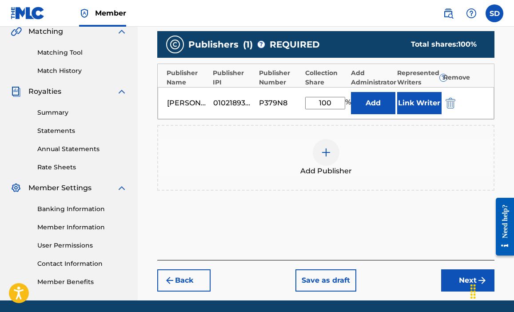
click at [450, 282] on button "Next" at bounding box center [467, 280] width 53 height 22
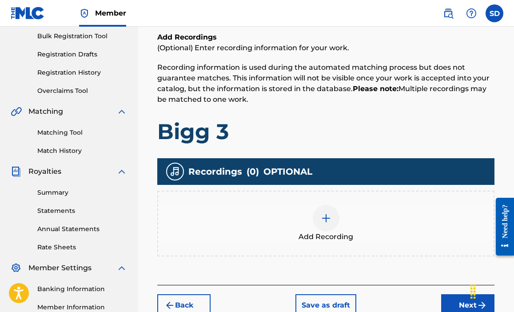
scroll to position [133, 0]
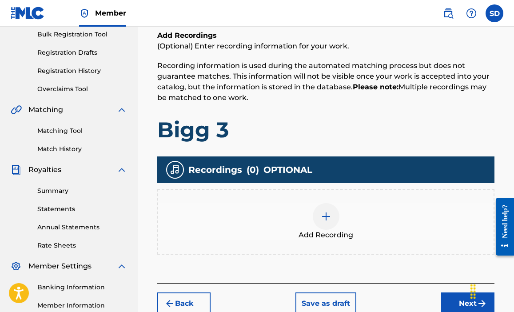
click at [323, 212] on img at bounding box center [326, 216] width 11 height 11
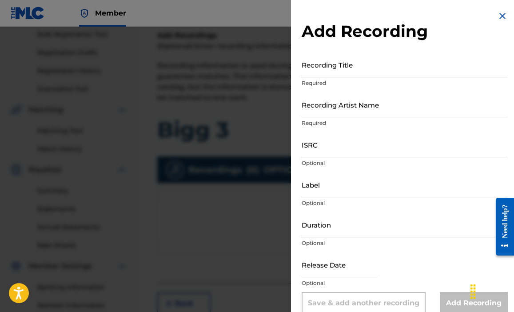
click at [335, 70] on input "Recording Title" at bounding box center [405, 64] width 206 height 25
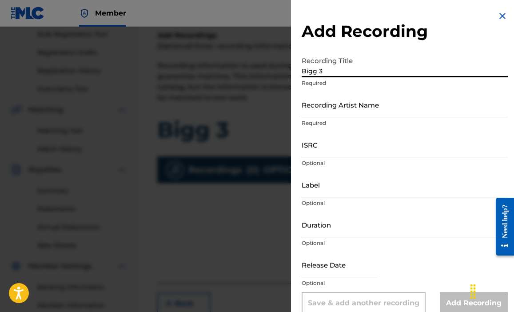
type input "Bigg 3"
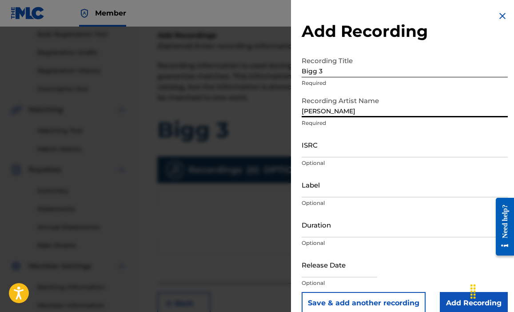
type input "[PERSON_NAME]"
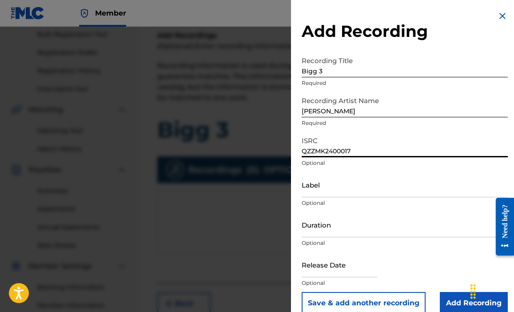
type input "QZZMK2400017"
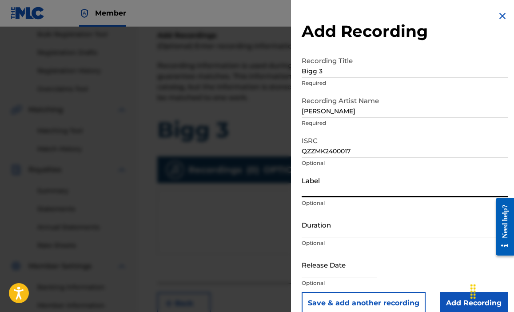
click at [324, 191] on input "Label" at bounding box center [405, 184] width 206 height 25
type input "YasharahlaNation"
click at [339, 230] on input "Duration" at bounding box center [405, 224] width 206 height 25
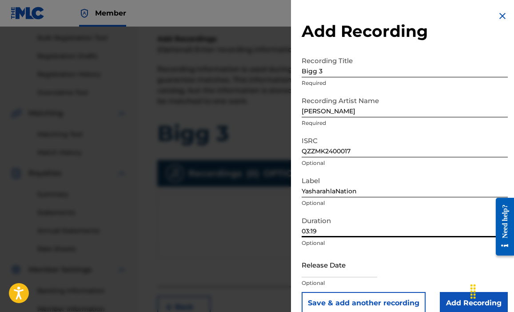
scroll to position [10, 0]
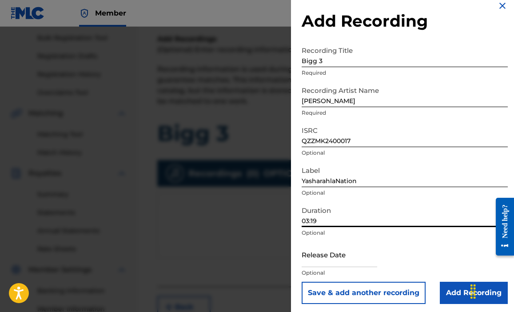
type input "03:19"
select select "7"
select select "2025"
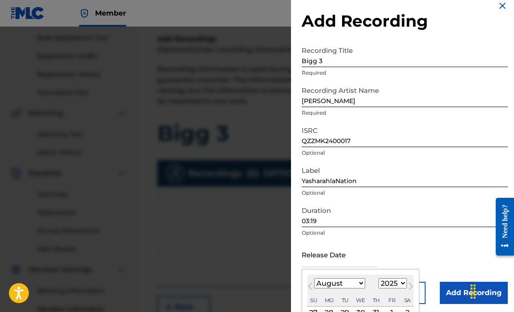
click at [330, 257] on input "text" at bounding box center [340, 254] width 76 height 25
select select "8"
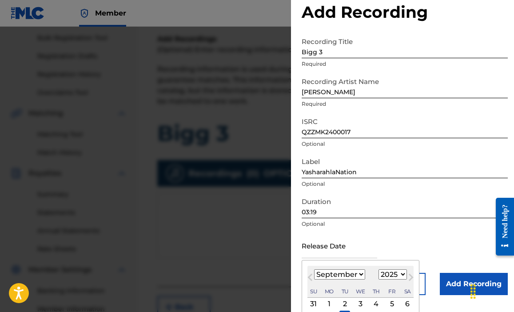
scroll to position [35, 0]
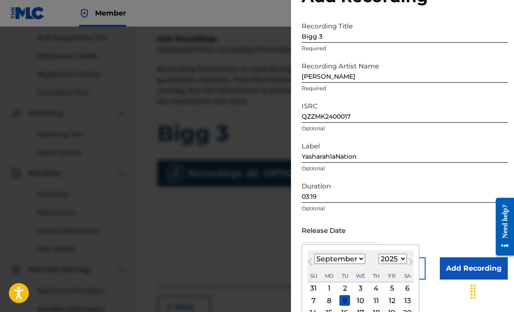
click at [330, 286] on div "1" at bounding box center [329, 288] width 11 height 11
type input "[DATE]"
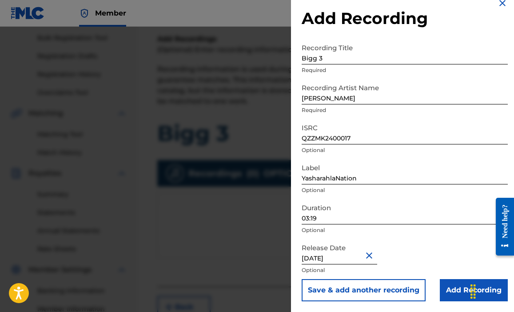
click at [447, 291] on input "Add Recording" at bounding box center [474, 290] width 68 height 22
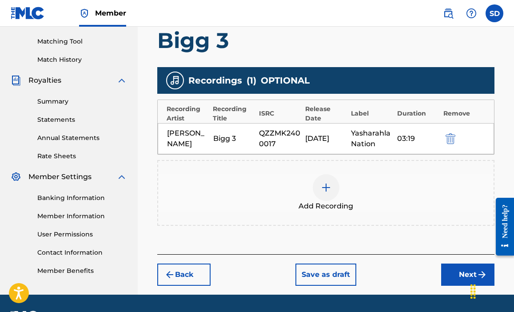
scroll to position [244, 0]
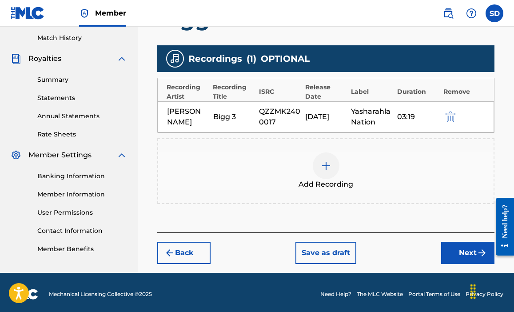
click at [463, 261] on button "Next" at bounding box center [467, 253] width 53 height 22
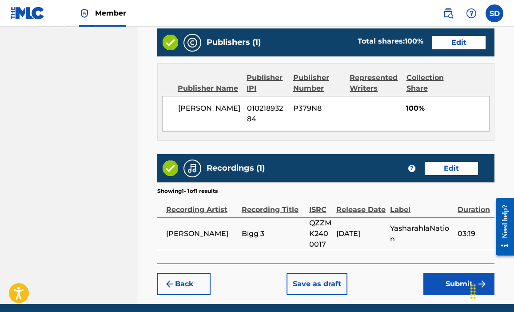
scroll to position [472, 0]
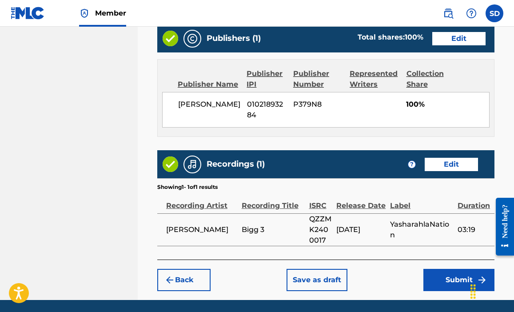
click at [437, 274] on button "Submit" at bounding box center [459, 280] width 71 height 22
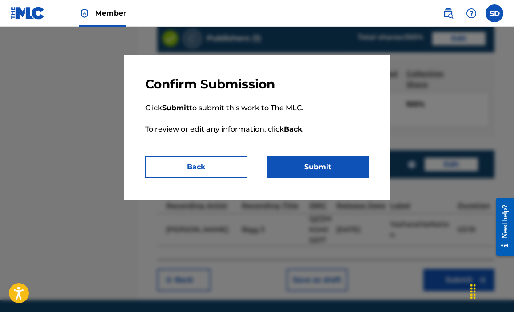
click at [334, 173] on button "Submit" at bounding box center [318, 167] width 102 height 22
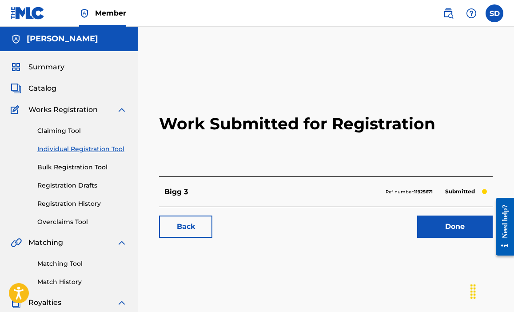
click at [456, 223] on link "Done" at bounding box center [455, 227] width 76 height 22
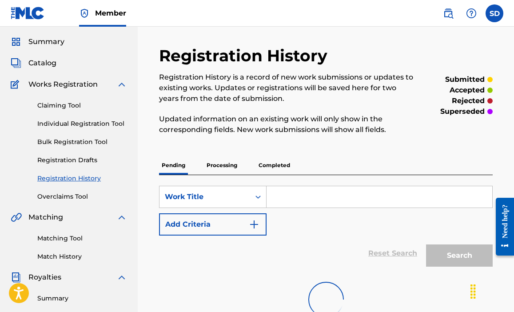
scroll to position [24, 0]
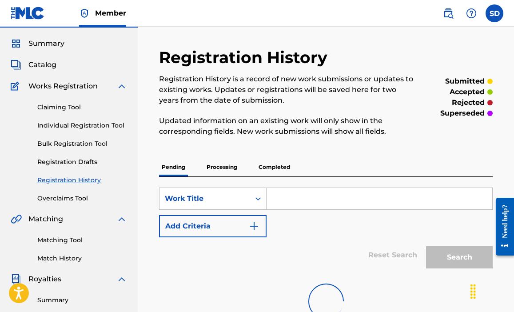
click at [236, 116] on p "Updated information on an existing work will only show in the corresponding fie…" at bounding box center [287, 126] width 257 height 21
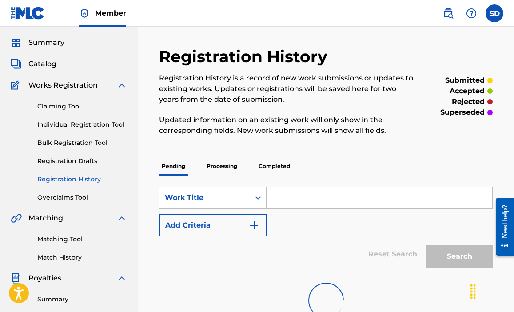
scroll to position [23, 0]
